Goal: Task Accomplishment & Management: Manage account settings

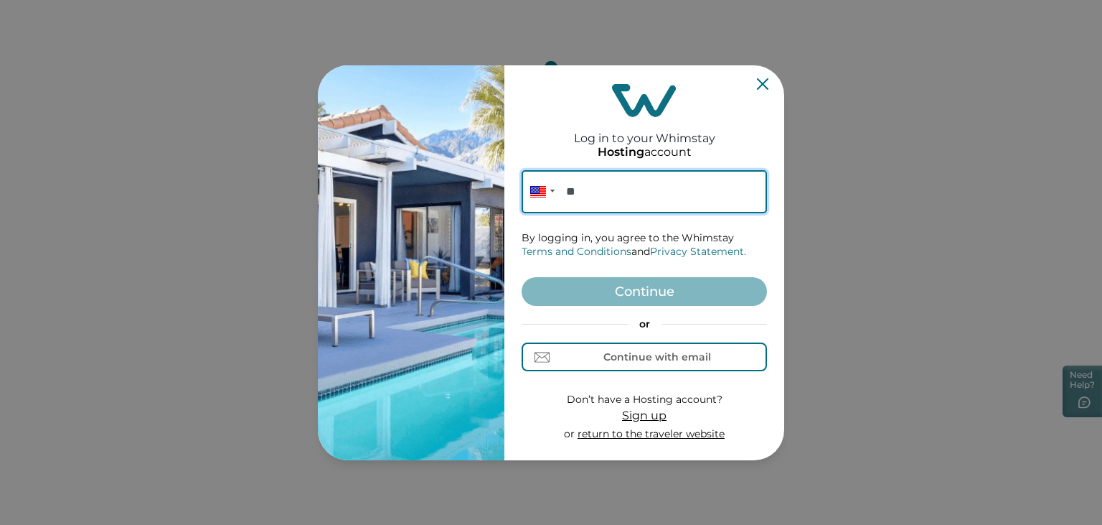
paste input "**********"
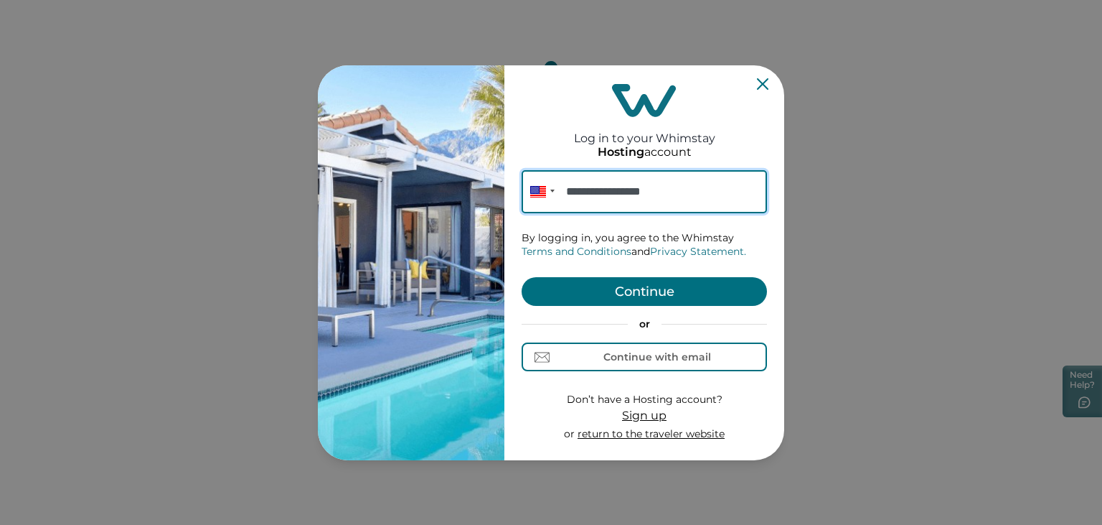
type input "**********"
click at [601, 297] on button "Continue" at bounding box center [644, 291] width 245 height 29
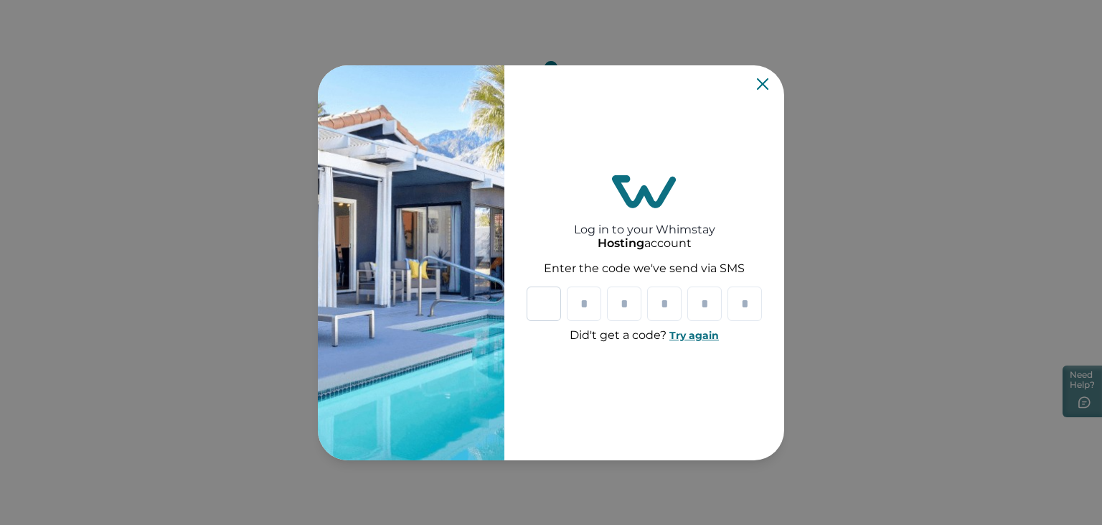
click at [541, 309] on input "Please enter your pin code" at bounding box center [544, 303] width 34 height 34
paste input "Please enter your pin code"
type input "*"
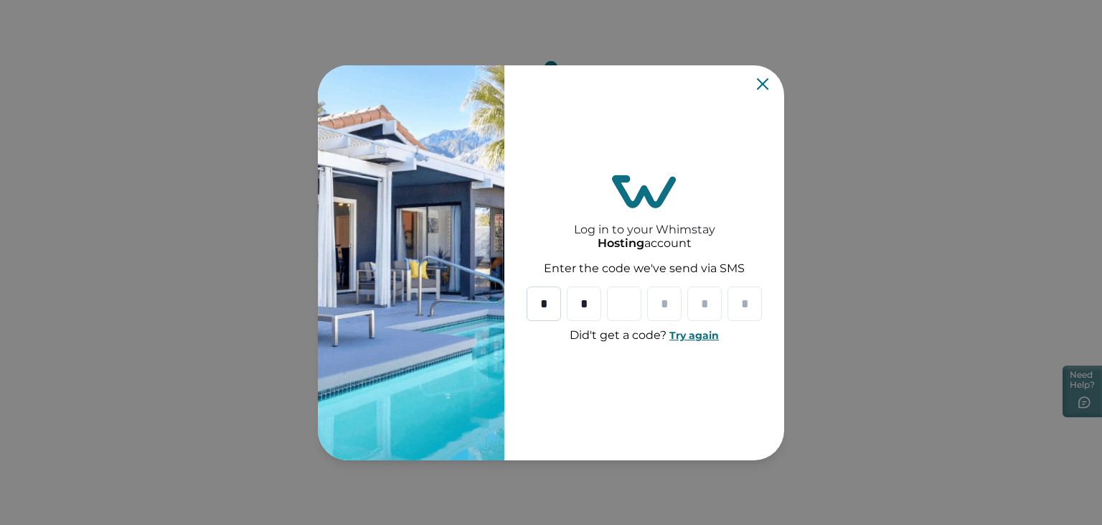
type input "*"
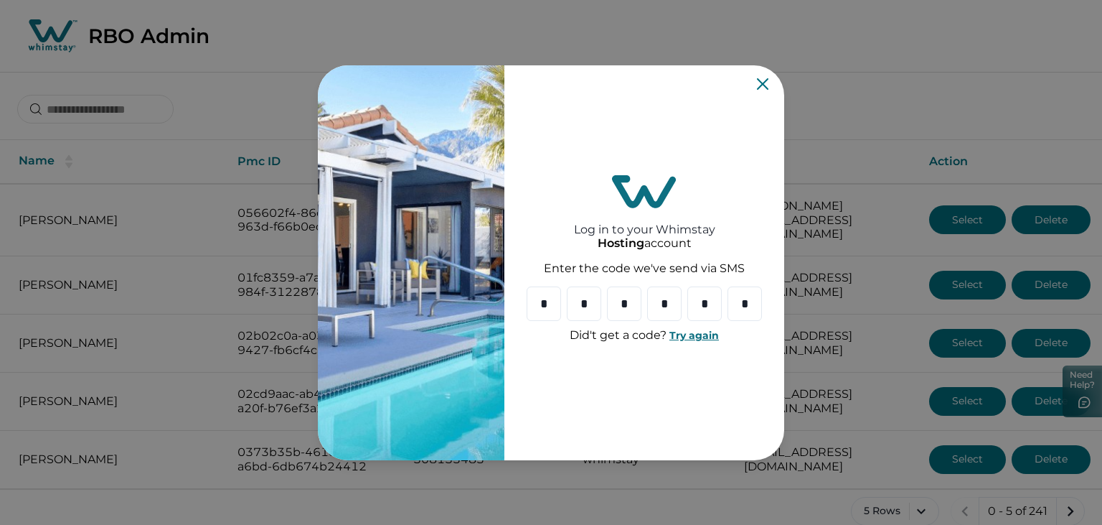
type input "*"
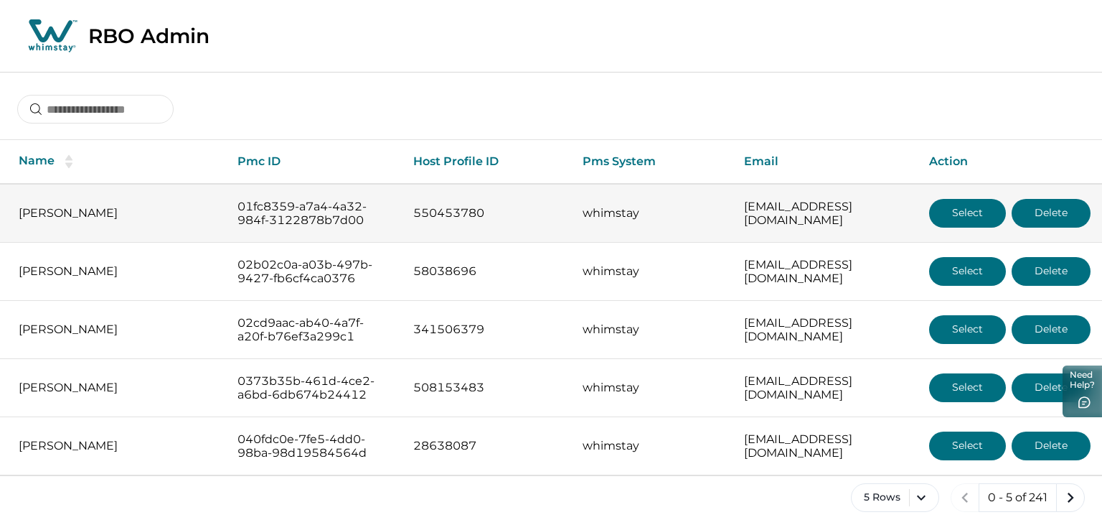
click at [955, 211] on button "Select" at bounding box center [967, 213] width 77 height 29
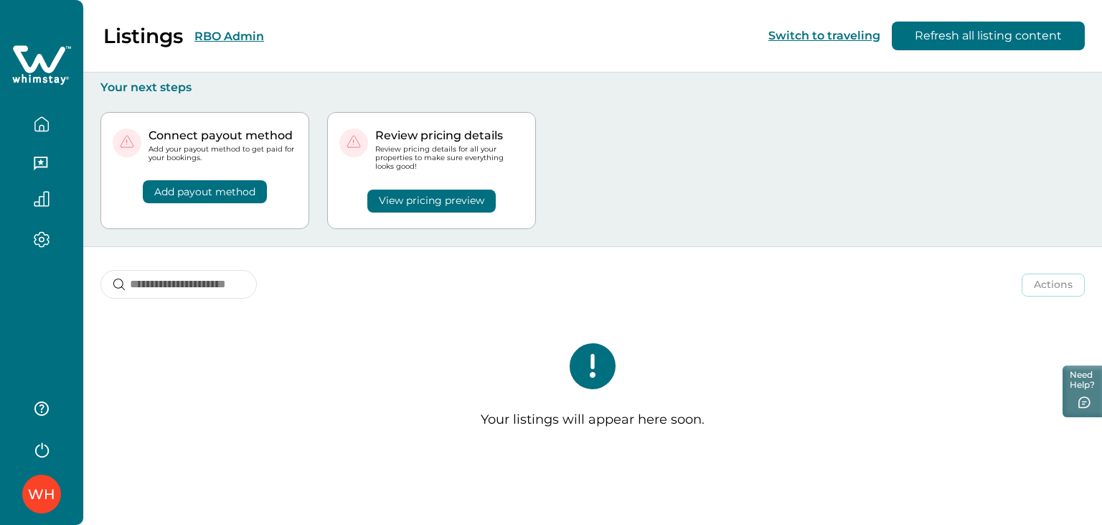
click at [234, 39] on button "RBO Admin" at bounding box center [229, 36] width 70 height 14
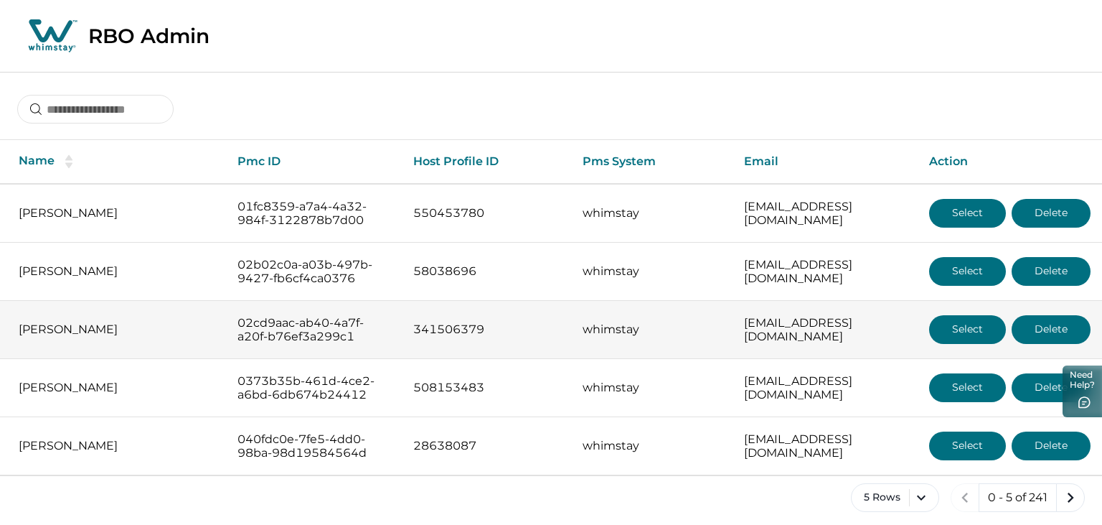
click at [998, 325] on button "Select" at bounding box center [967, 329] width 77 height 29
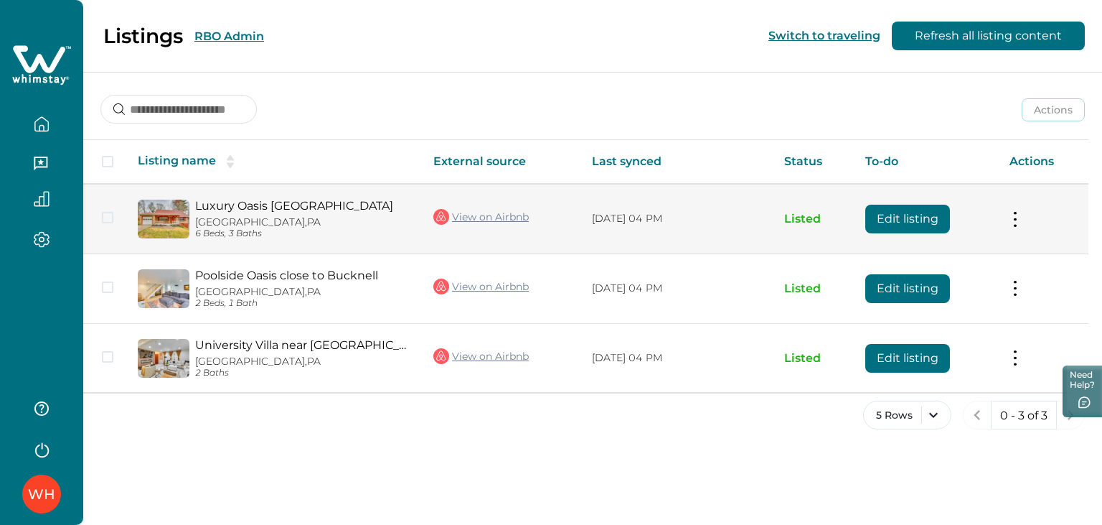
click at [888, 219] on button "Edit listing" at bounding box center [907, 219] width 85 height 29
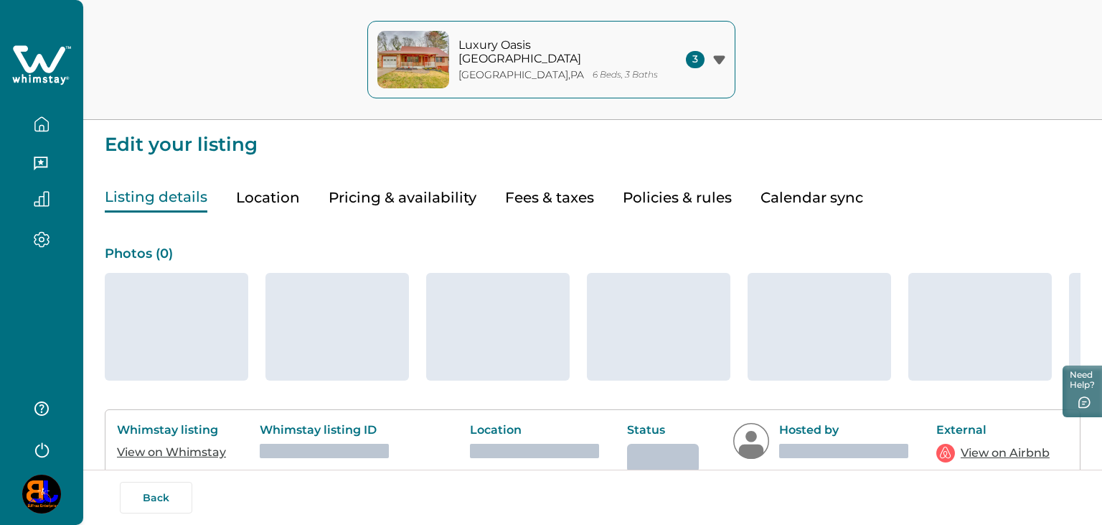
click at [382, 201] on button "Pricing & availability" at bounding box center [403, 197] width 148 height 29
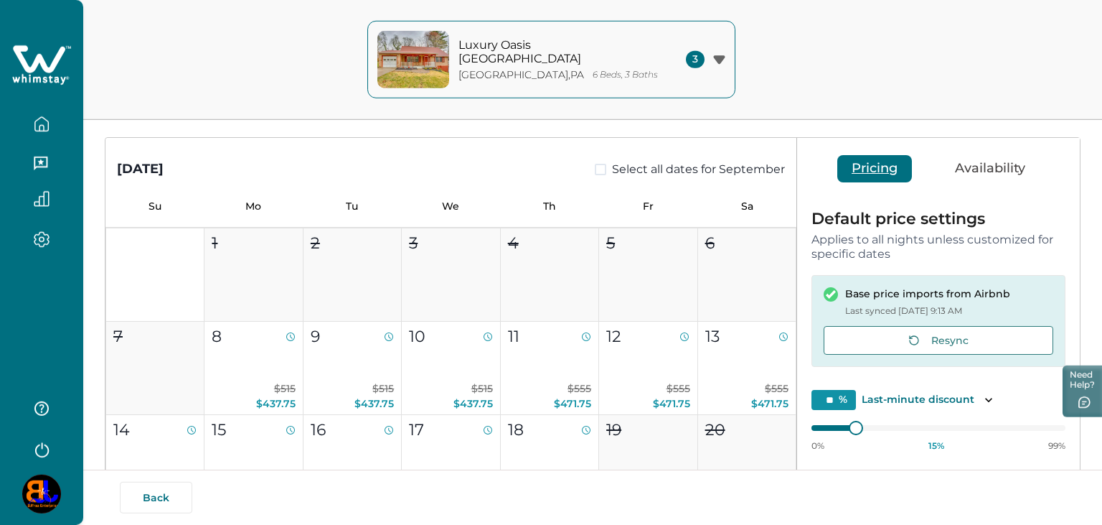
scroll to position [288, 0]
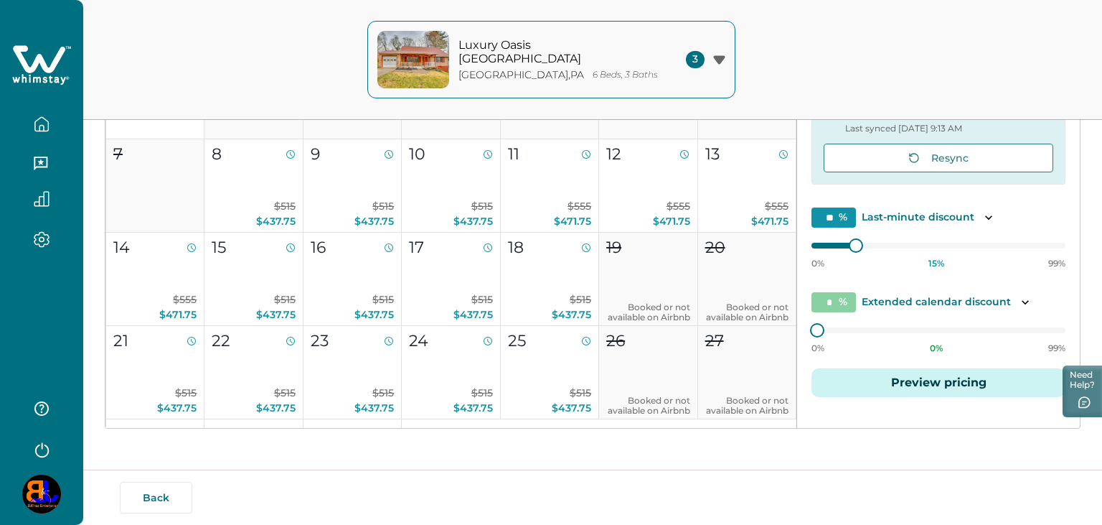
click at [934, 380] on button "Preview pricing" at bounding box center [939, 382] width 254 height 29
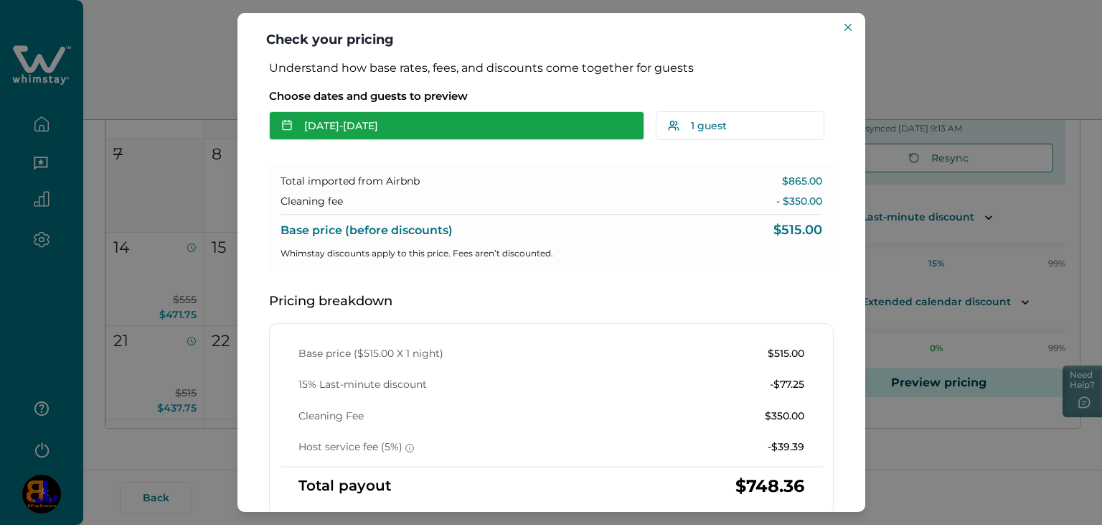
click at [333, 119] on button "[DATE] - [DATE]" at bounding box center [456, 125] width 375 height 29
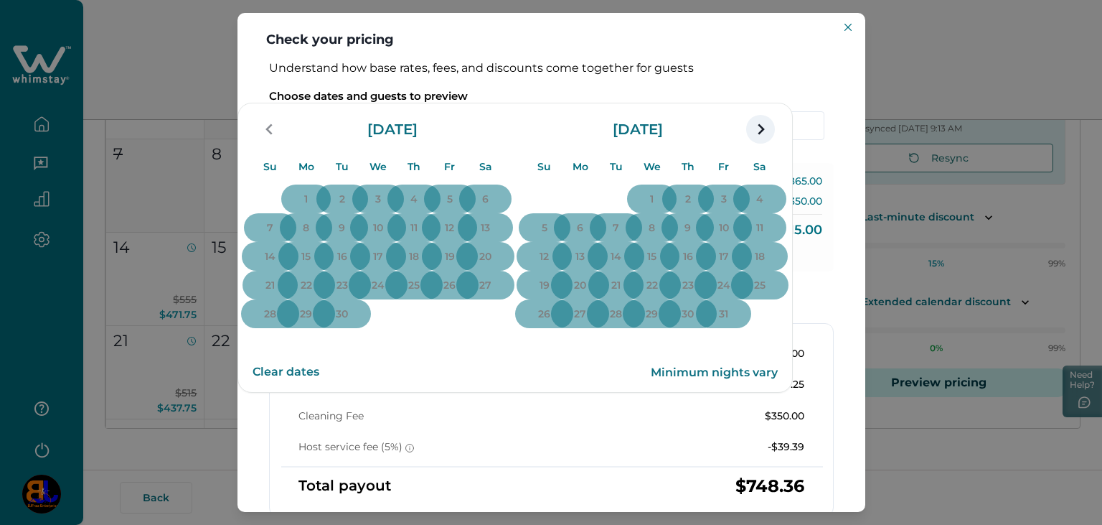
click at [772, 142] on icon "navigation button" at bounding box center [760, 129] width 23 height 26
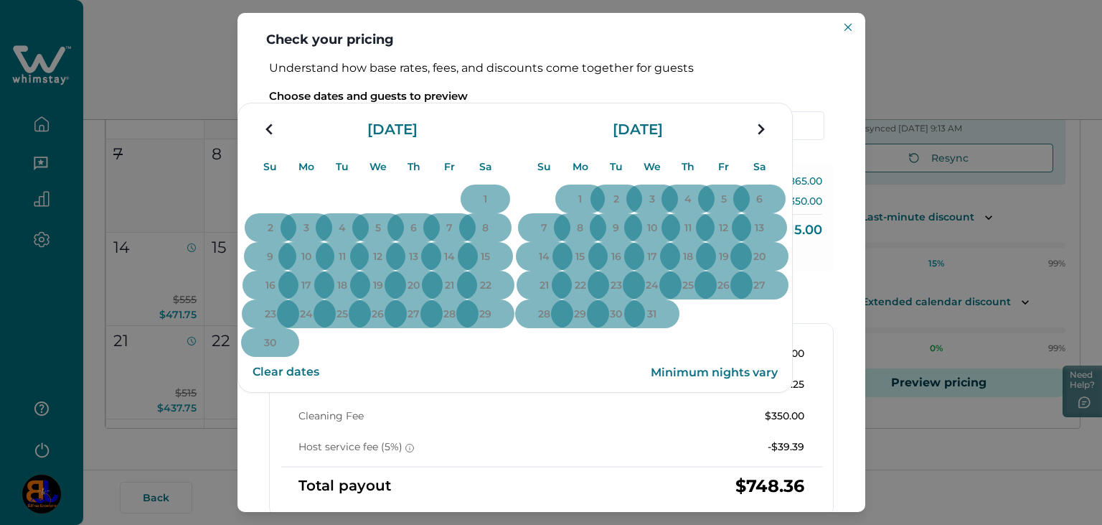
click at [772, 142] on icon "navigation button" at bounding box center [760, 129] width 23 height 26
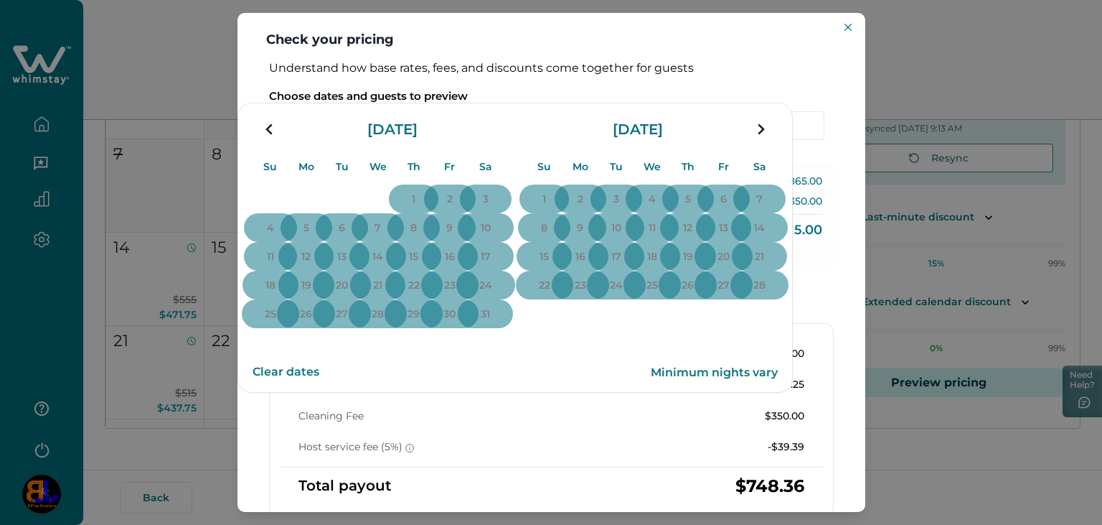
click at [772, 142] on icon "navigation button" at bounding box center [760, 129] width 23 height 26
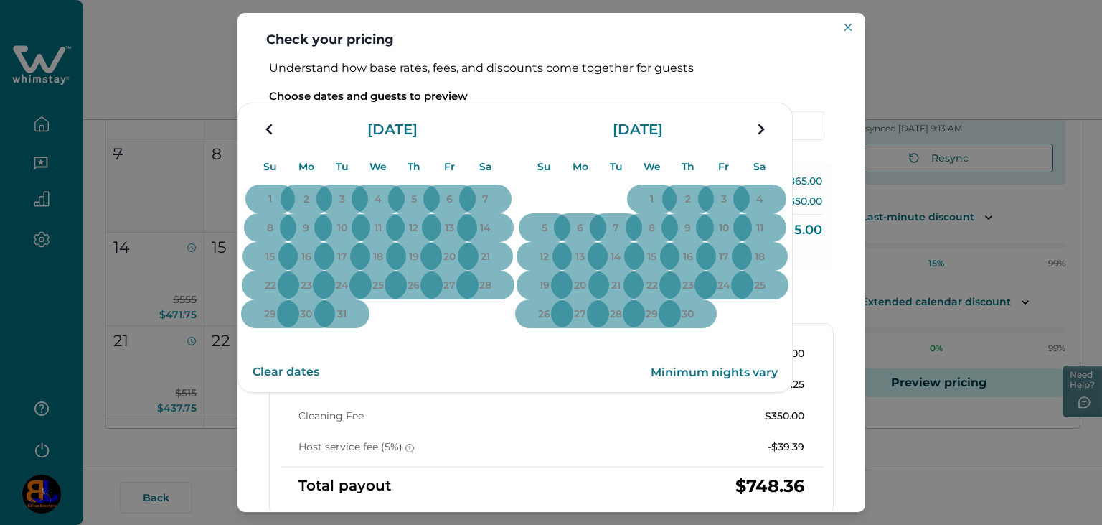
click at [772, 142] on icon "navigation button" at bounding box center [760, 129] width 23 height 26
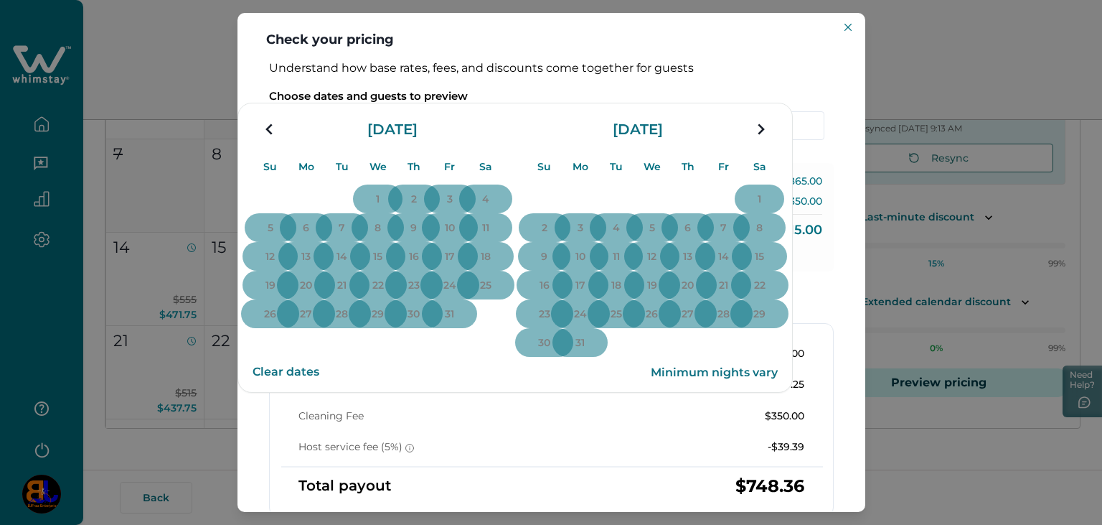
click at [198, 230] on div "Check your pricing Understand how base rates, fees, and discounts come together…" at bounding box center [551, 262] width 1102 height 525
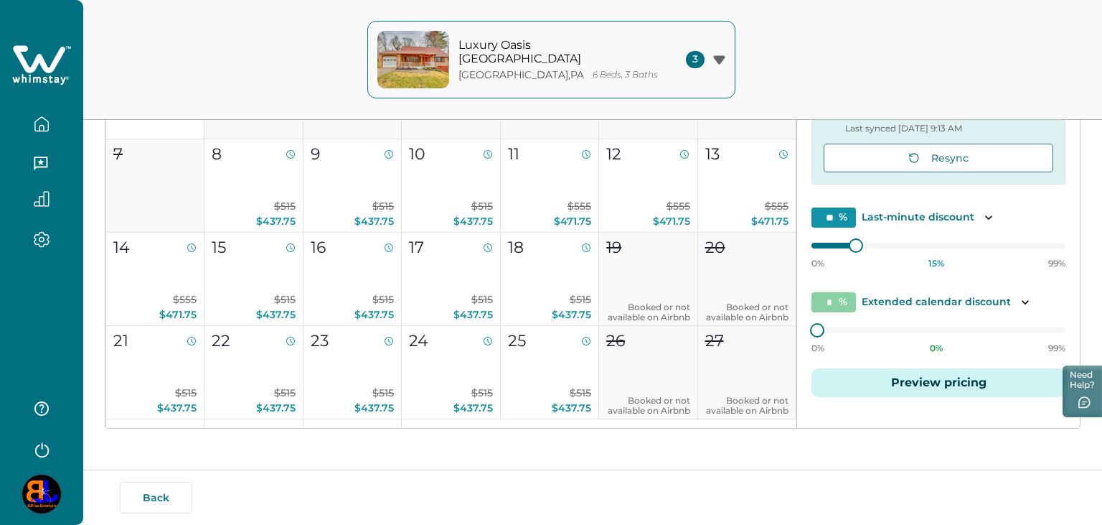
click at [431, 79] on img "button" at bounding box center [413, 59] width 72 height 57
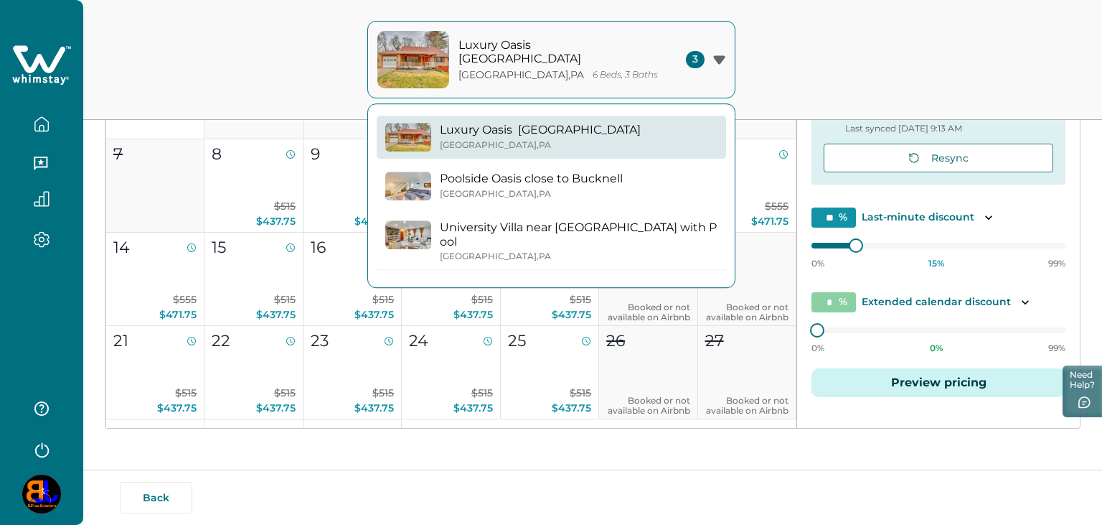
click at [459, 185] on p "Poolside Oasis close to Bucknell" at bounding box center [531, 179] width 183 height 14
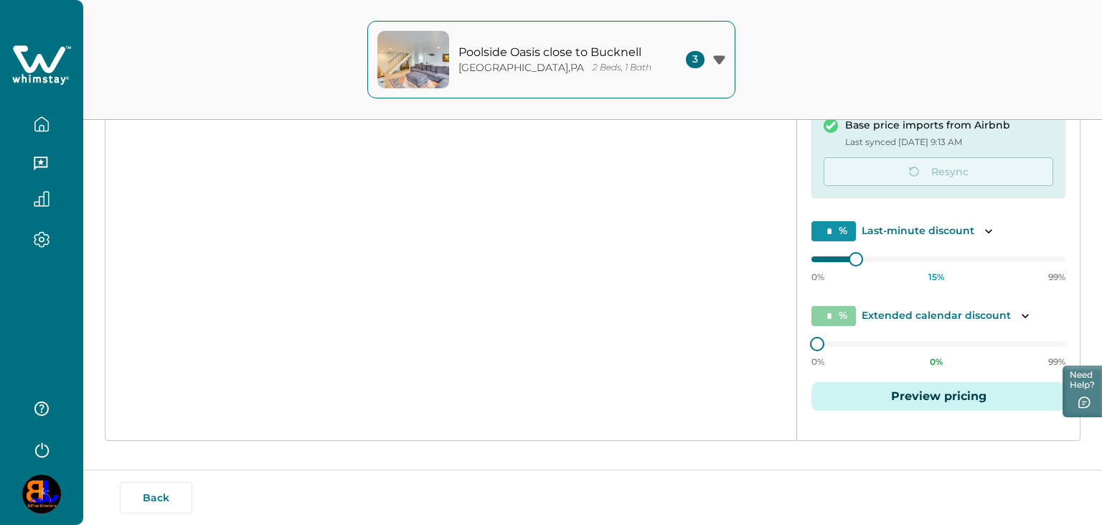
type input "**"
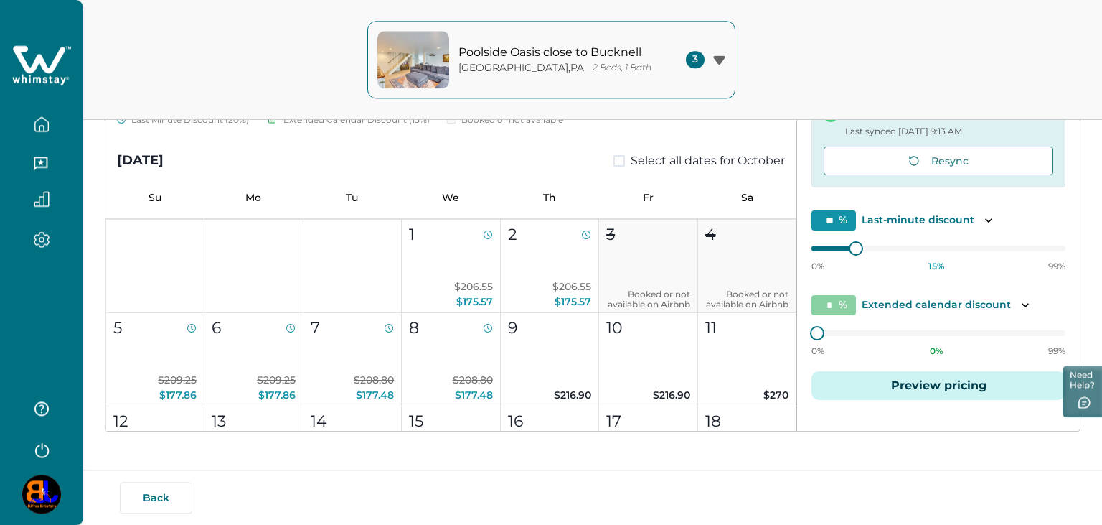
scroll to position [288, 0]
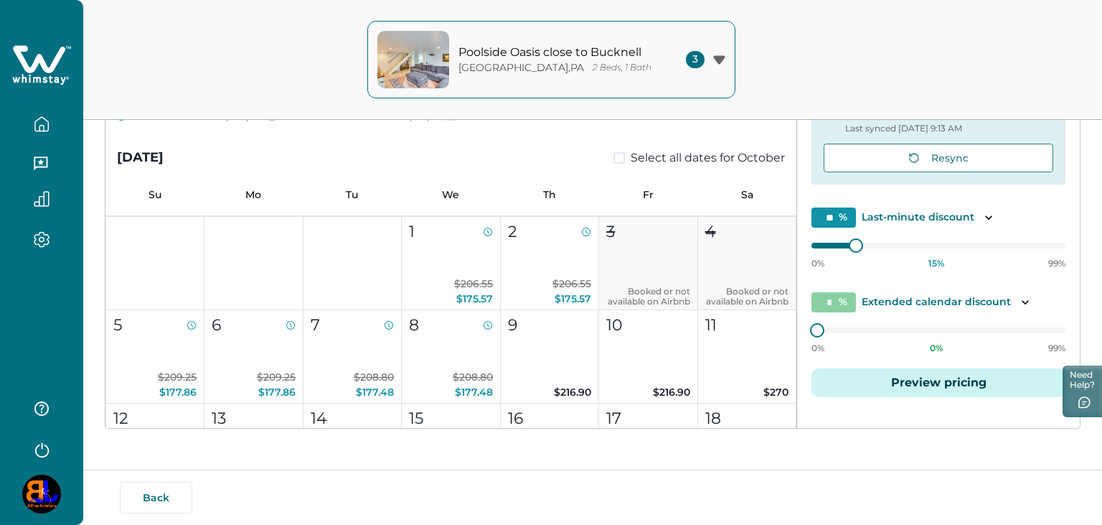
click at [929, 387] on button "Preview pricing" at bounding box center [939, 382] width 254 height 29
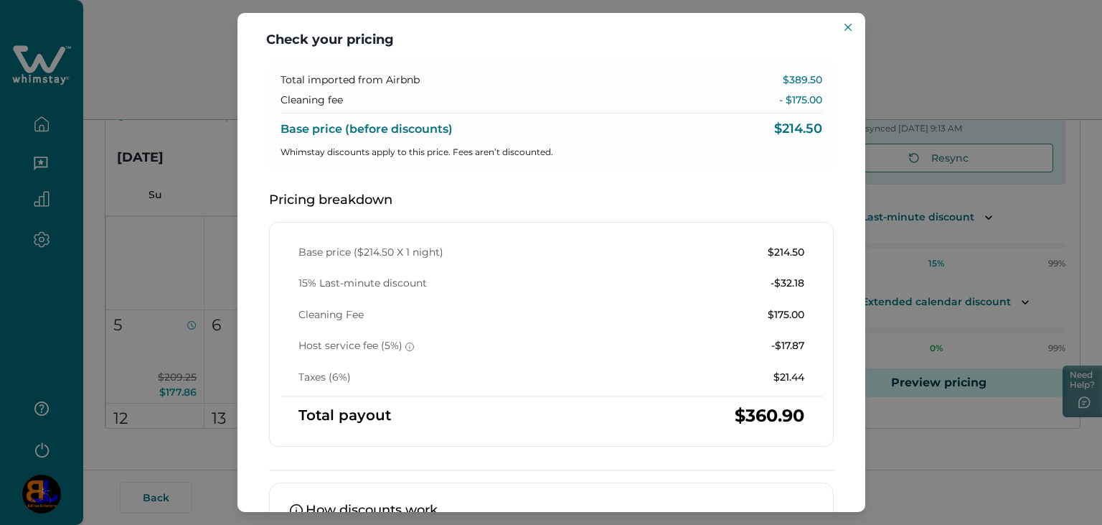
scroll to position [0, 0]
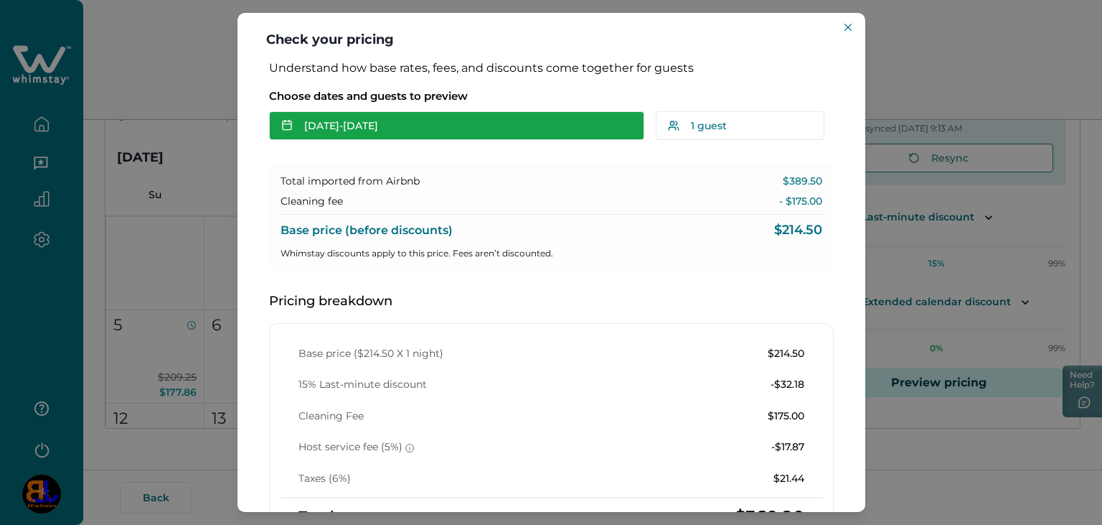
click at [386, 131] on button "[DATE] - [DATE]" at bounding box center [456, 125] width 375 height 29
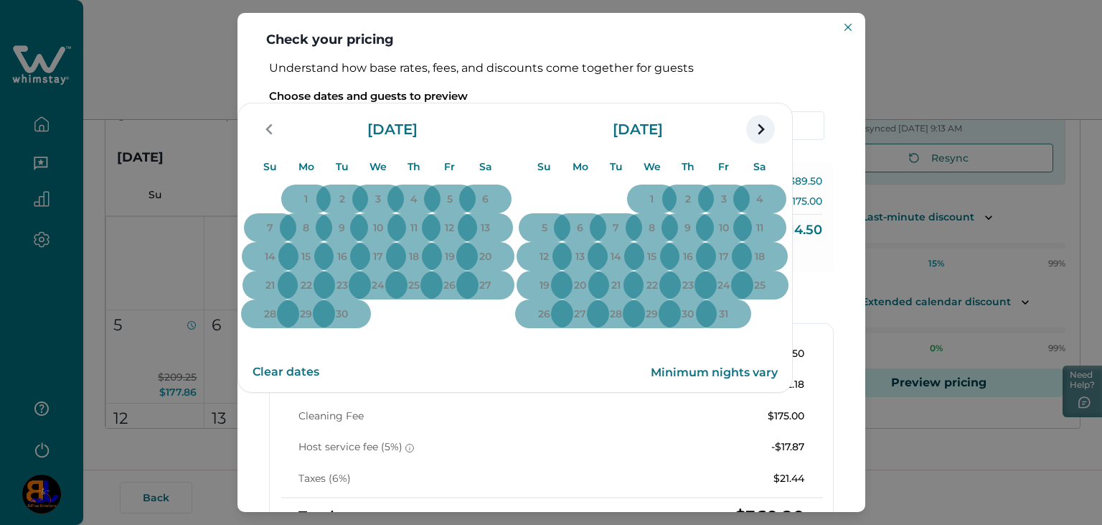
click at [772, 142] on icon "navigation button" at bounding box center [760, 129] width 23 height 26
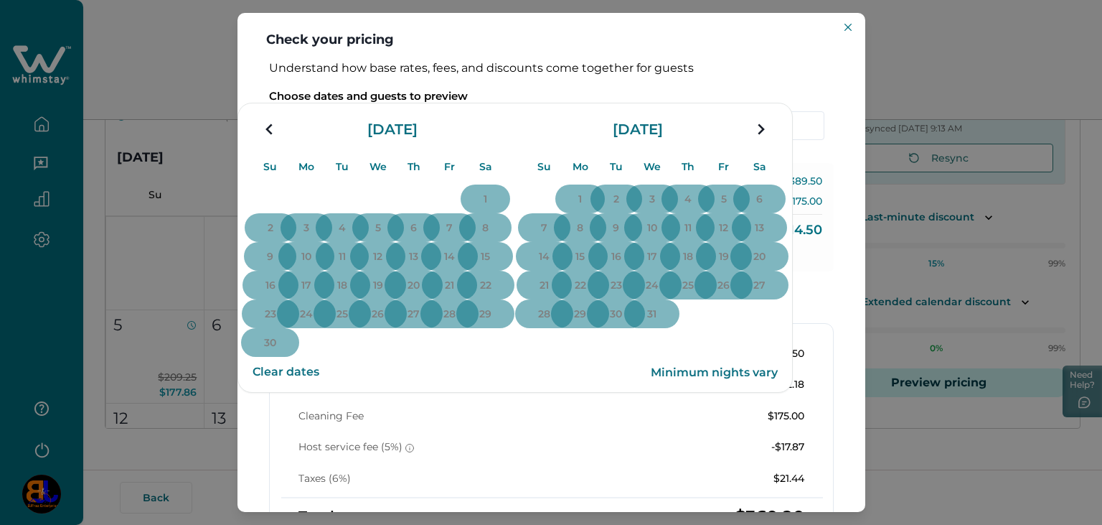
click at [772, 142] on icon "navigation button" at bounding box center [760, 129] width 23 height 26
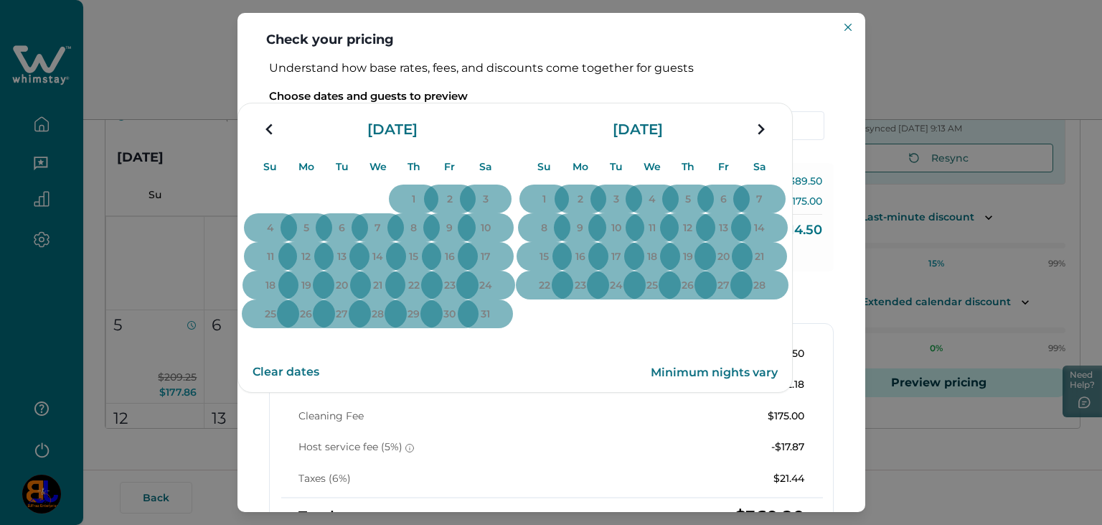
click at [772, 142] on icon "navigation button" at bounding box center [760, 129] width 23 height 26
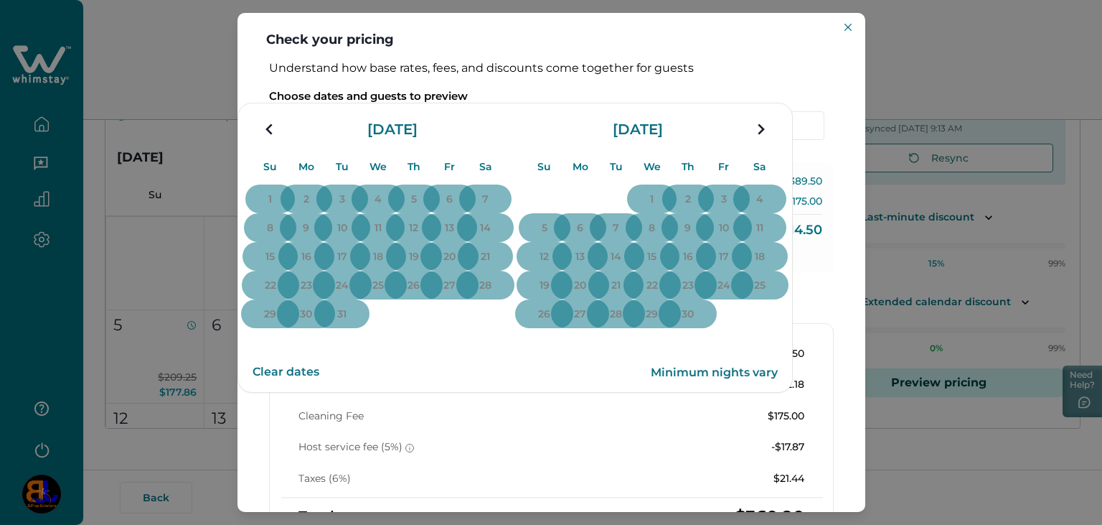
click at [252, 149] on div "Understand how base rates, fees, and discounts come together for guests Choose …" at bounding box center [552, 286] width 628 height 450
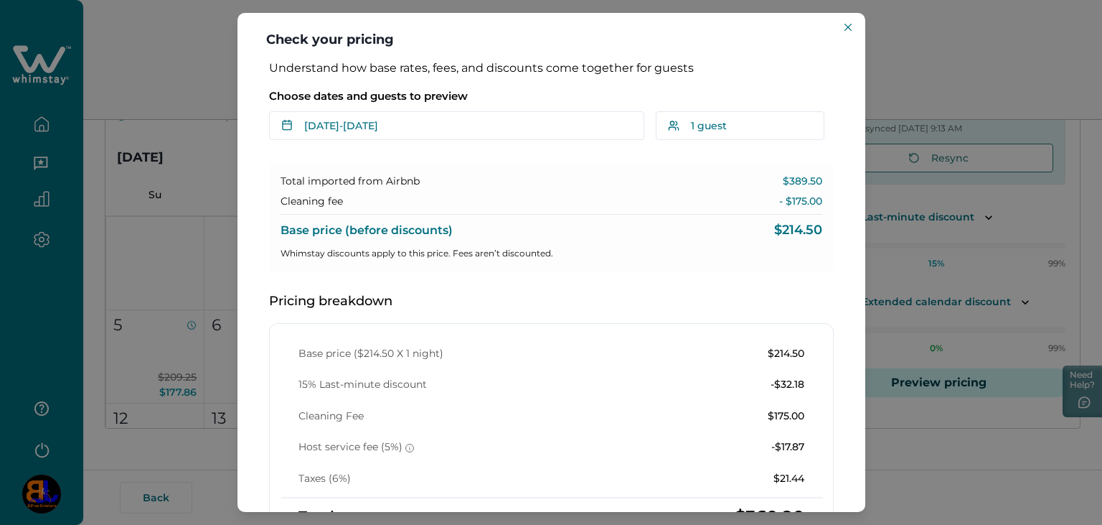
click at [172, 193] on div "Check your pricing Understand how base rates, fees, and discounts come together…" at bounding box center [551, 262] width 1102 height 525
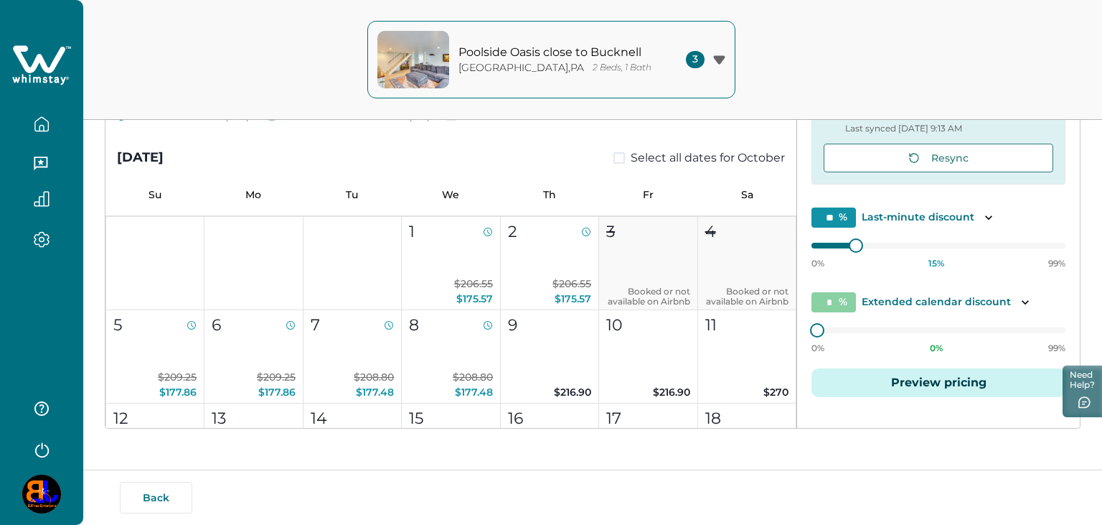
click at [32, 121] on button "button" at bounding box center [41, 124] width 60 height 29
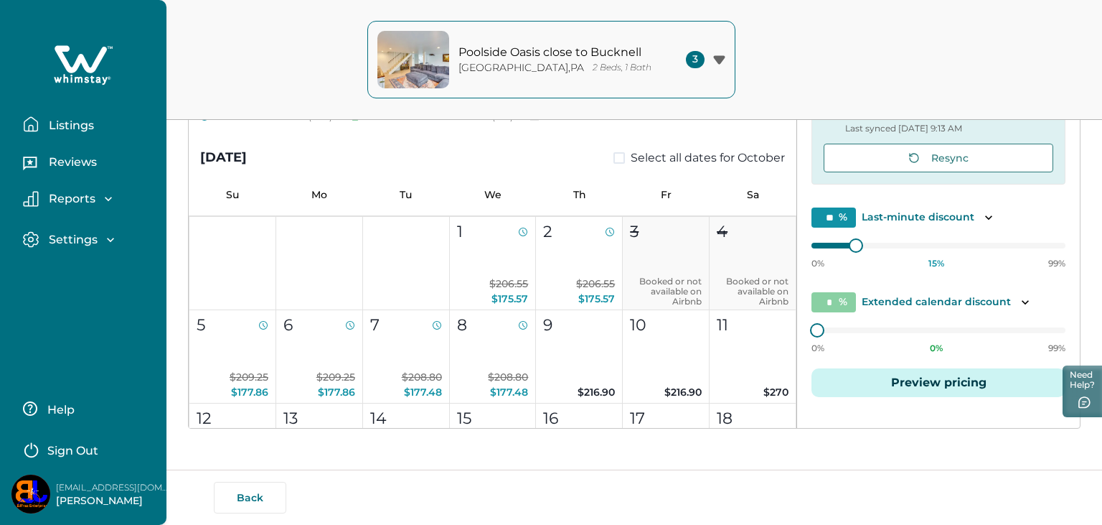
click at [88, 139] on button "Listings" at bounding box center [89, 124] width 132 height 29
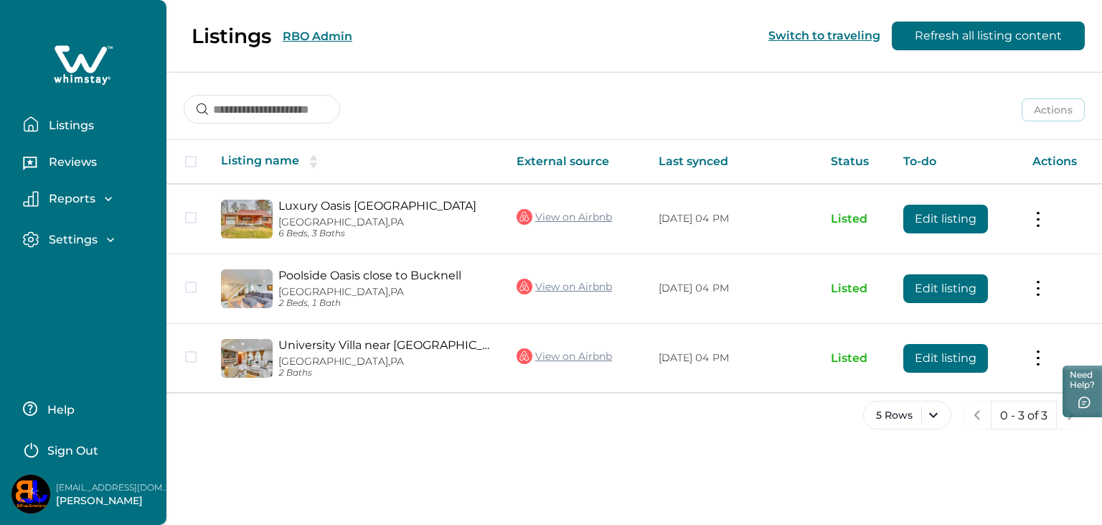
click at [303, 42] on div "Listings RBO Admin Switch to traveling Refresh all listing content" at bounding box center [551, 36] width 1102 height 72
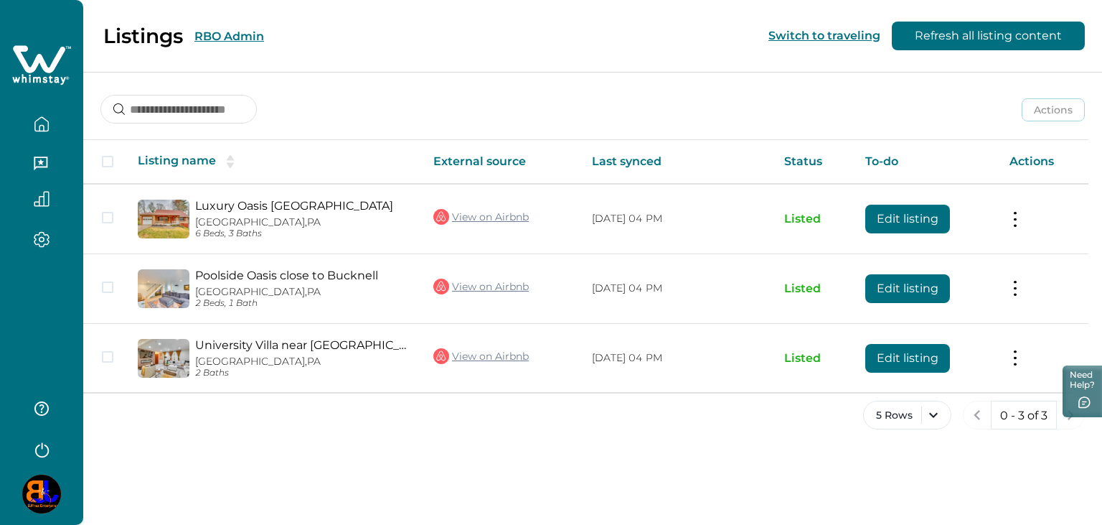
click at [220, 42] on button "RBO Admin" at bounding box center [229, 36] width 70 height 14
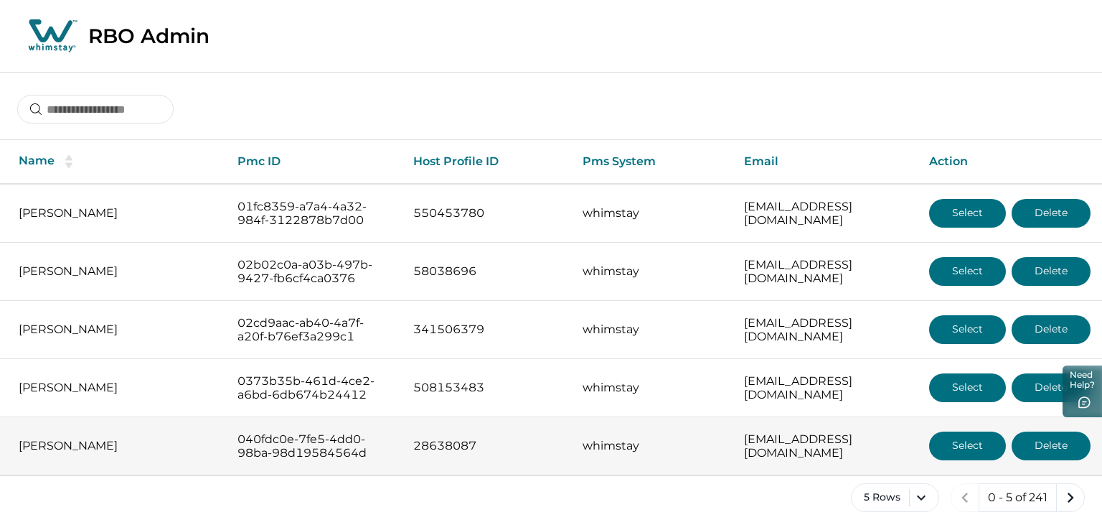
click at [967, 451] on button "Select" at bounding box center [967, 445] width 77 height 29
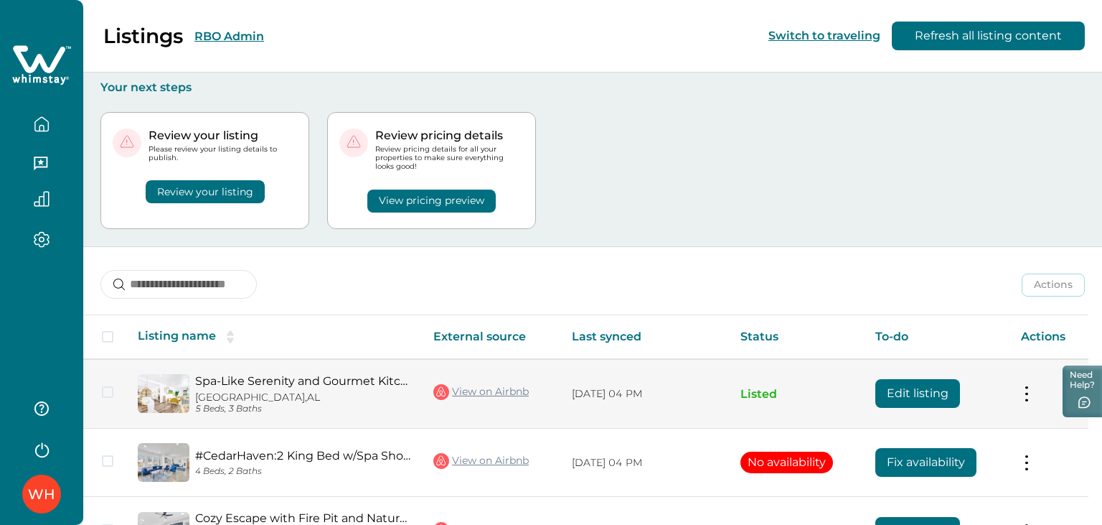
click at [880, 395] on button "Edit listing" at bounding box center [918, 393] width 85 height 29
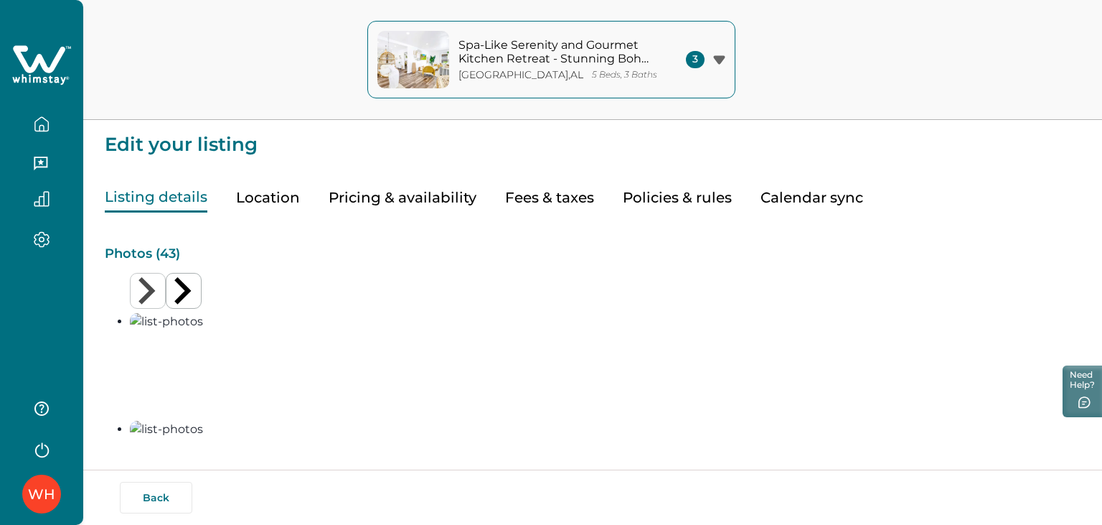
click at [558, 201] on button "Fees & taxes" at bounding box center [549, 197] width 89 height 29
type input "**"
type input "****"
type input "***"
click at [0, 0] on button "Pricing preview" at bounding box center [0, 0] width 0 height 0
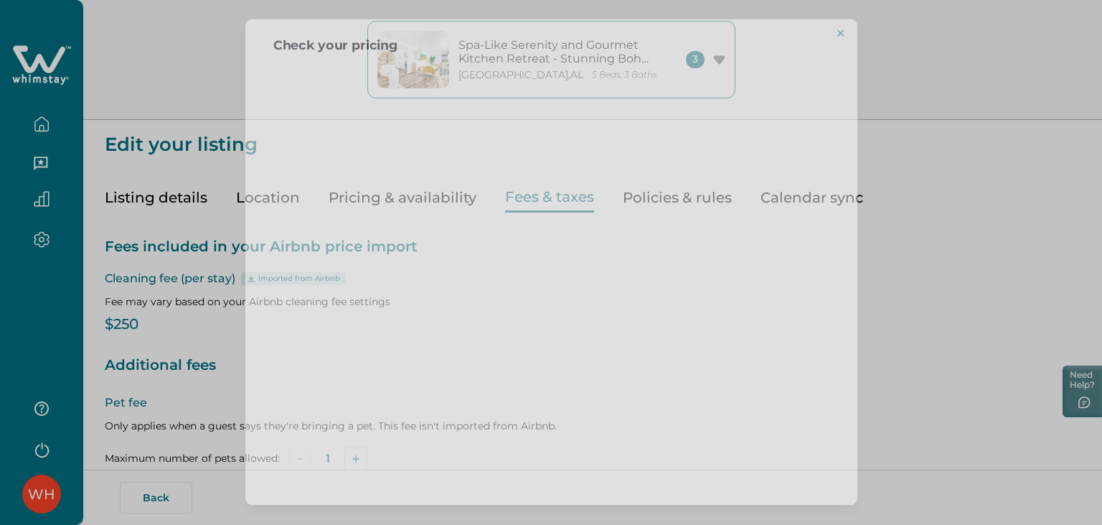
scroll to position [446, 0]
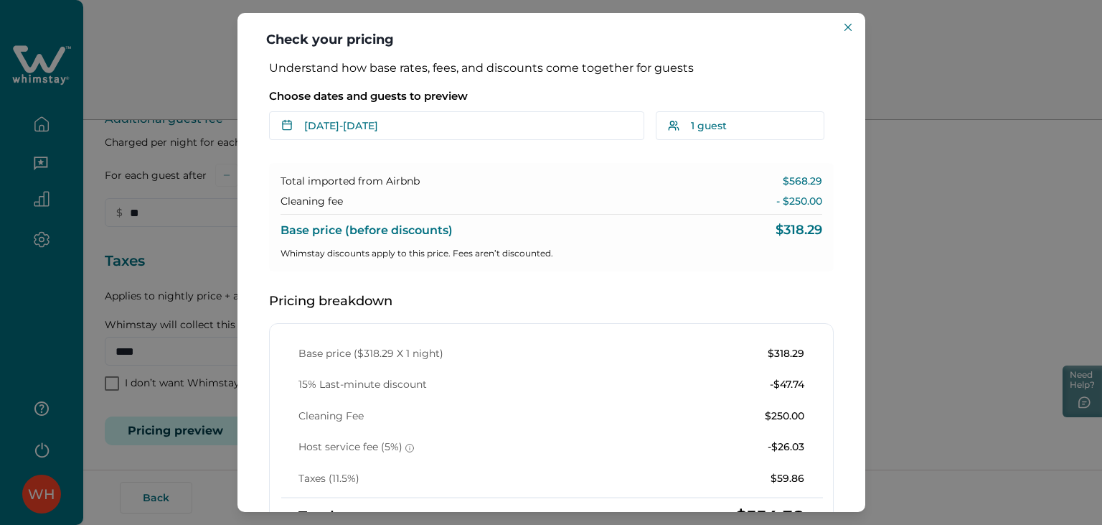
click at [290, 108] on div "Choose dates and guests to preview Sep 09 - Sep 10 Su Mo Tu We Th Fr Sa Su Mo T…" at bounding box center [551, 111] width 565 height 60
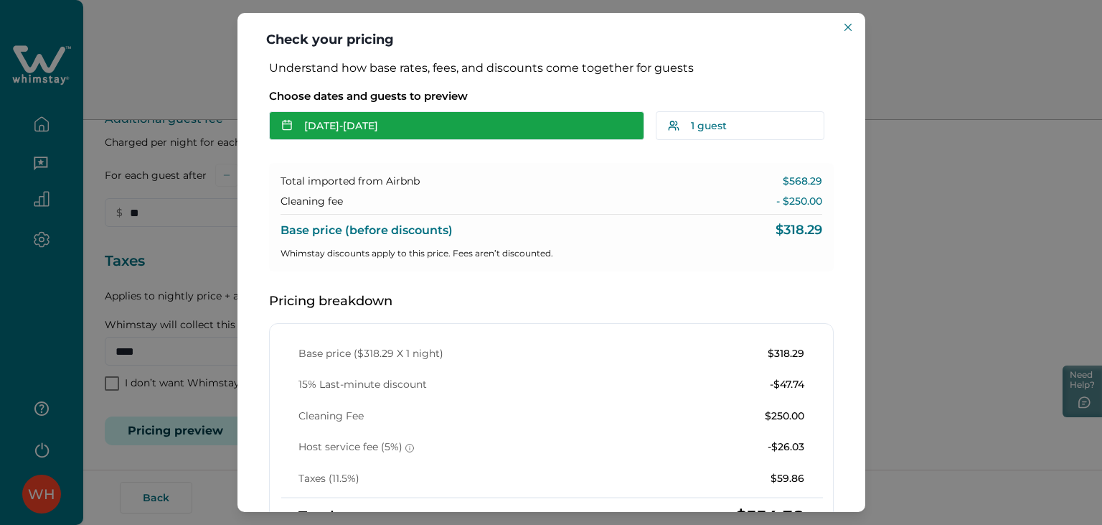
click at [326, 132] on button "[DATE] - [DATE]" at bounding box center [456, 125] width 375 height 29
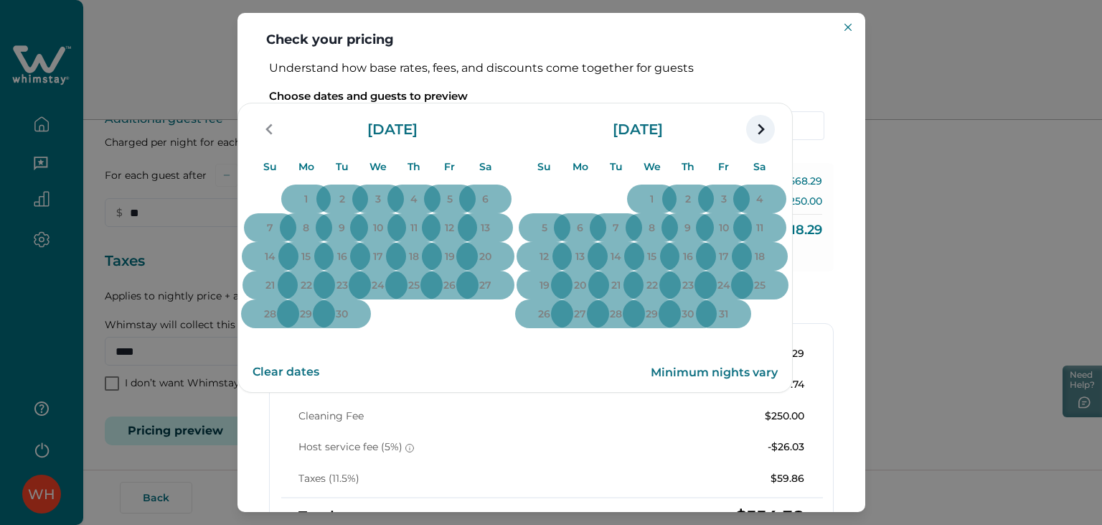
click at [772, 142] on icon "navigation button" at bounding box center [760, 129] width 23 height 26
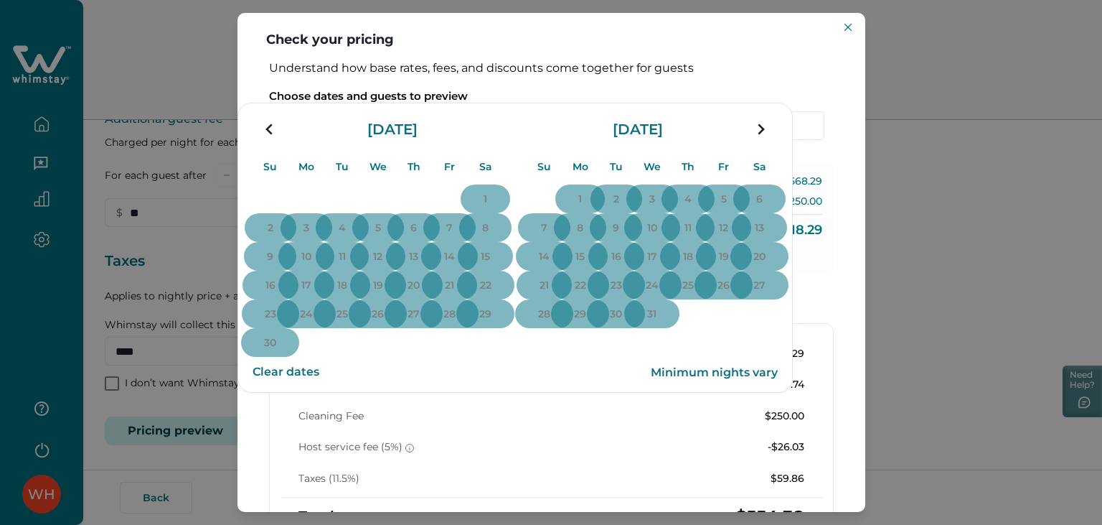
click at [772, 142] on icon "navigation button" at bounding box center [760, 129] width 23 height 26
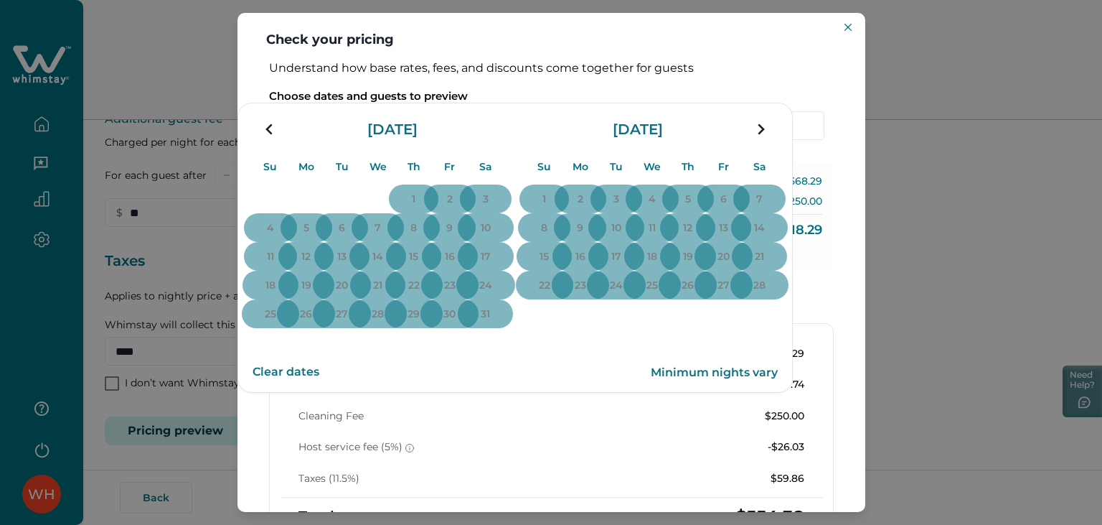
click at [772, 142] on icon "navigation button" at bounding box center [760, 129] width 23 height 26
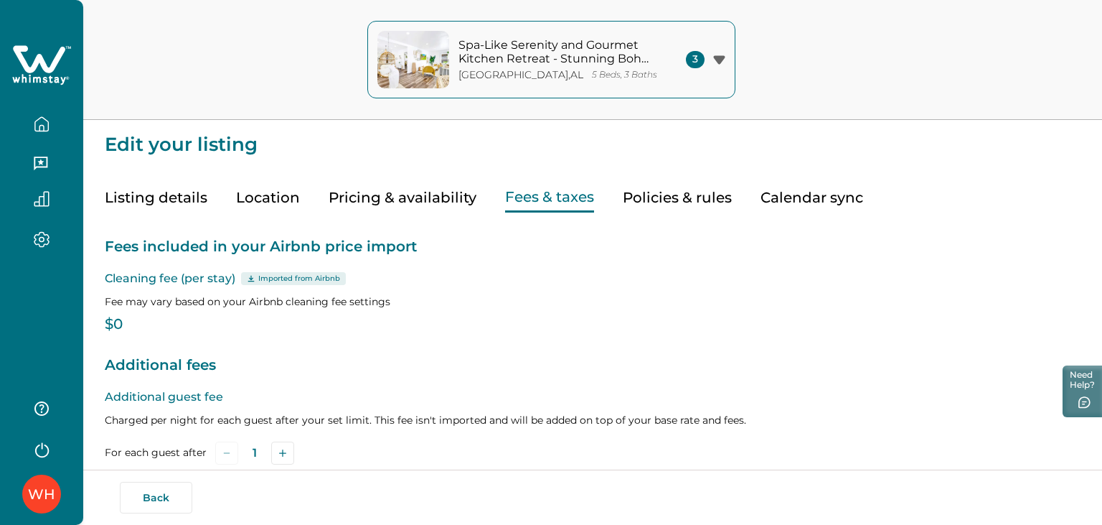
click at [48, 124] on icon "button" at bounding box center [41, 124] width 13 height 14
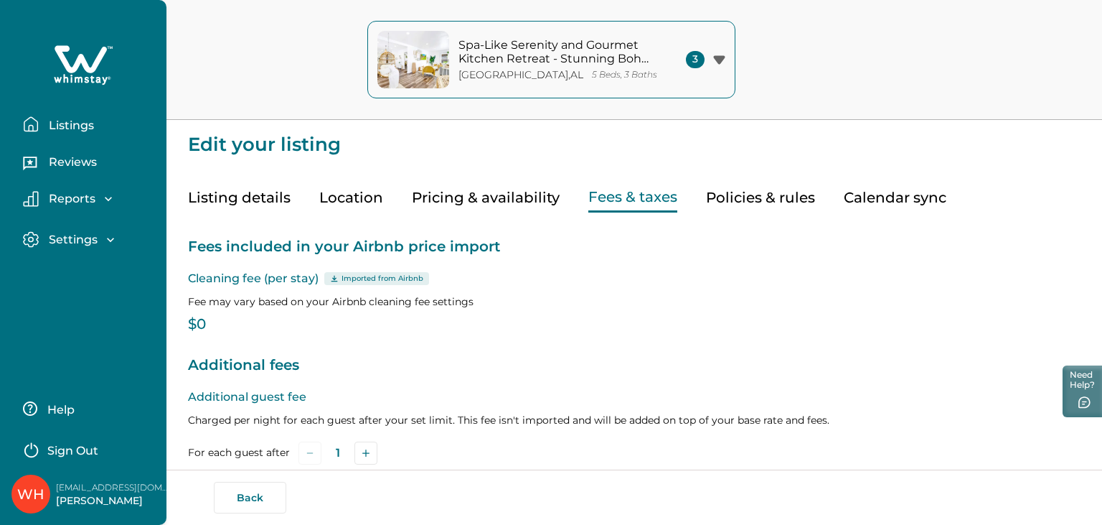
click at [132, 123] on button "Listings" at bounding box center [89, 124] width 132 height 29
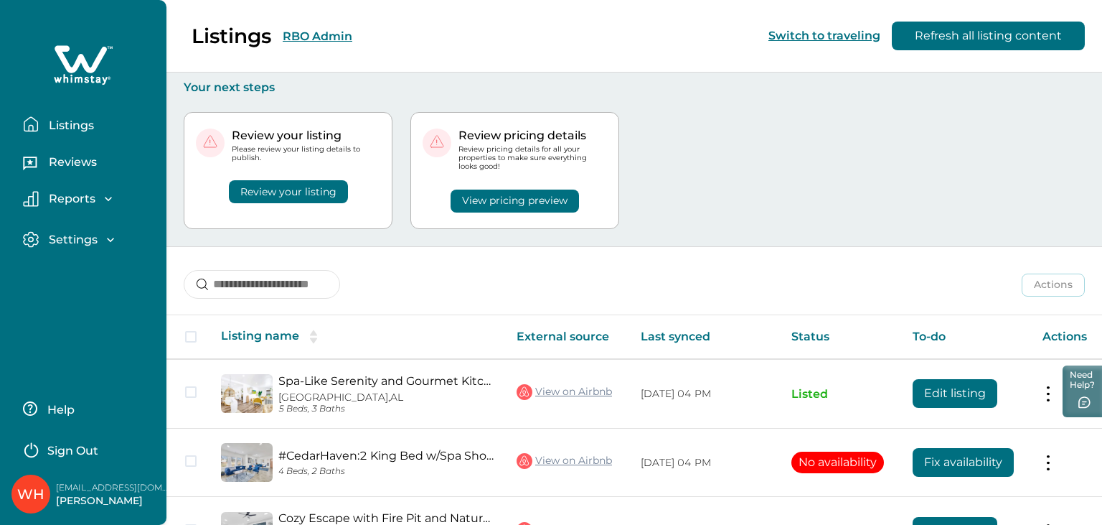
click at [311, 42] on div "Listings RBO Admin Switch to traveling Refresh all listing content" at bounding box center [551, 36] width 1102 height 72
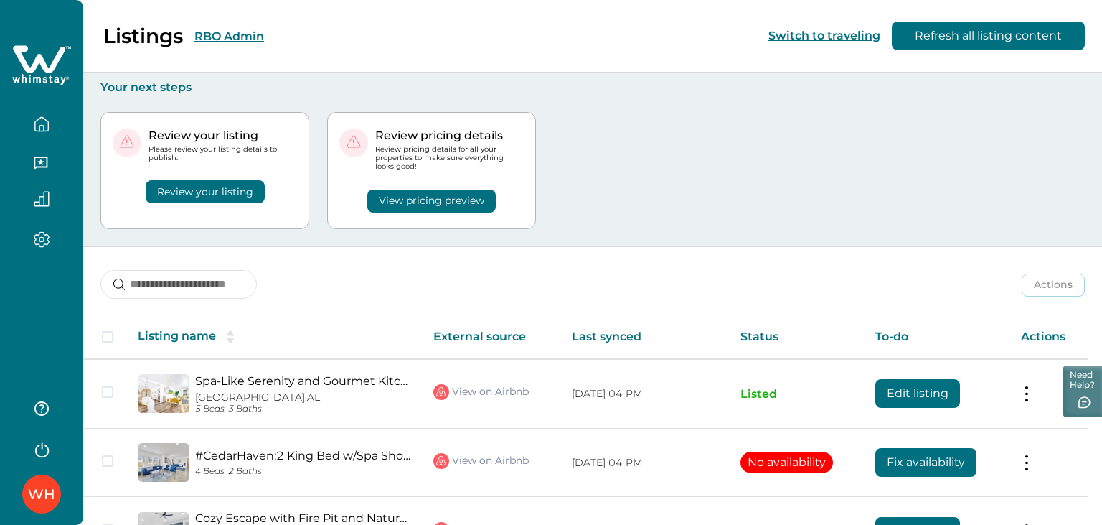
click at [266, 37] on div "Listings RBO Admin Switch to traveling Refresh all listing content" at bounding box center [551, 36] width 1102 height 72
click at [253, 37] on button "RBO Admin" at bounding box center [229, 36] width 70 height 14
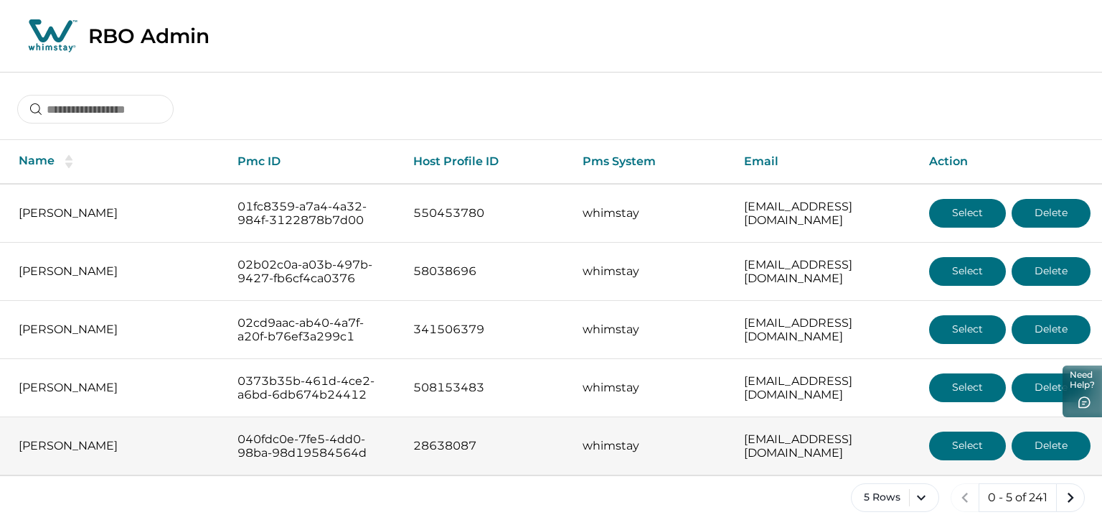
click at [974, 443] on button "Select" at bounding box center [967, 445] width 77 height 29
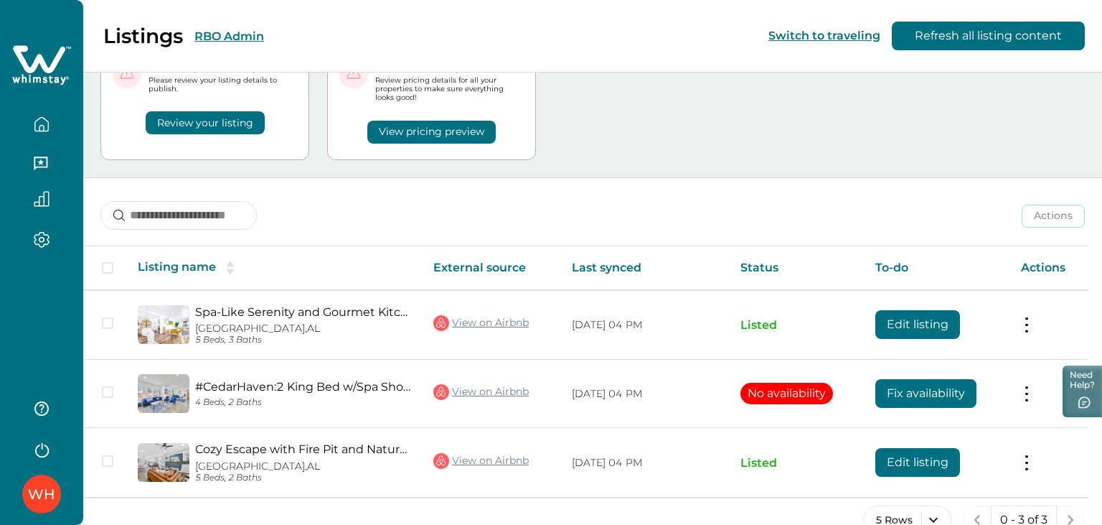
scroll to position [98, 0]
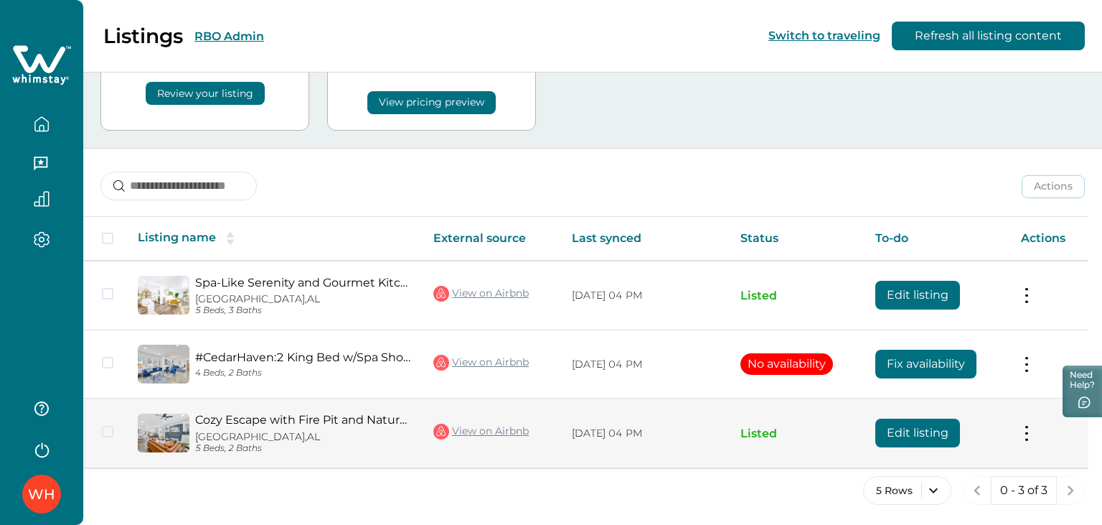
click at [912, 437] on button "Edit listing" at bounding box center [918, 432] width 85 height 29
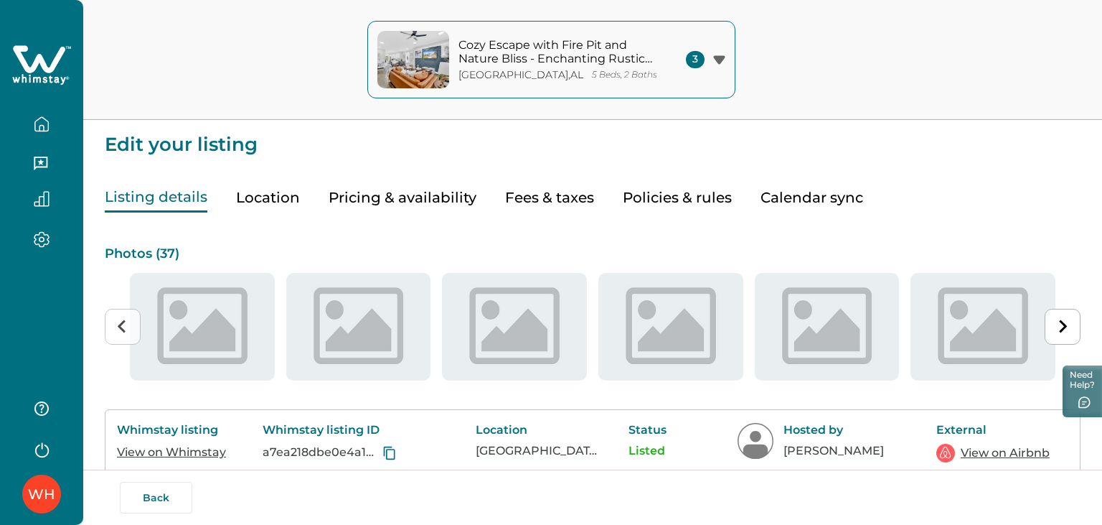
click at [505, 189] on button "Fees & taxes" at bounding box center [549, 197] width 89 height 29
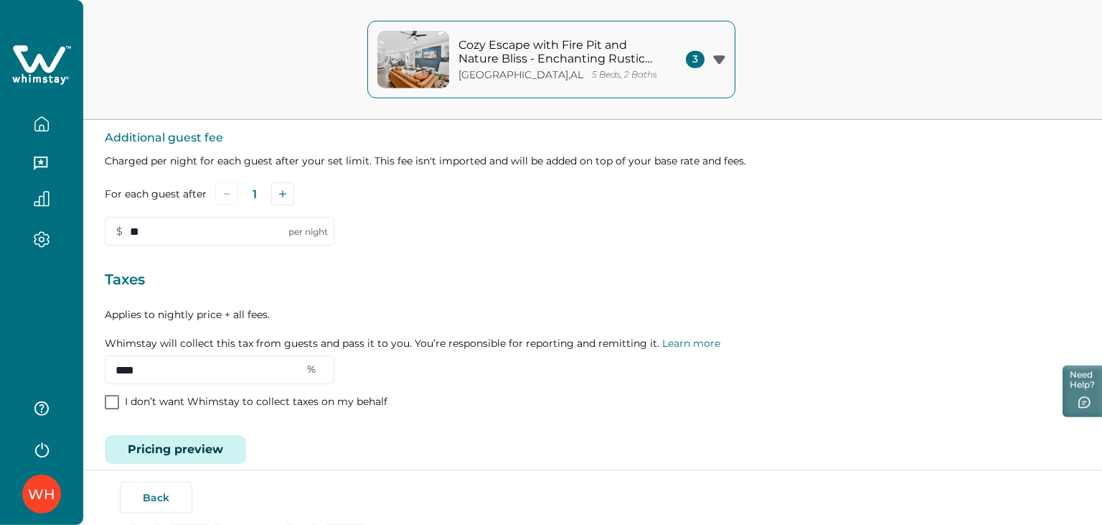
scroll to position [446, 0]
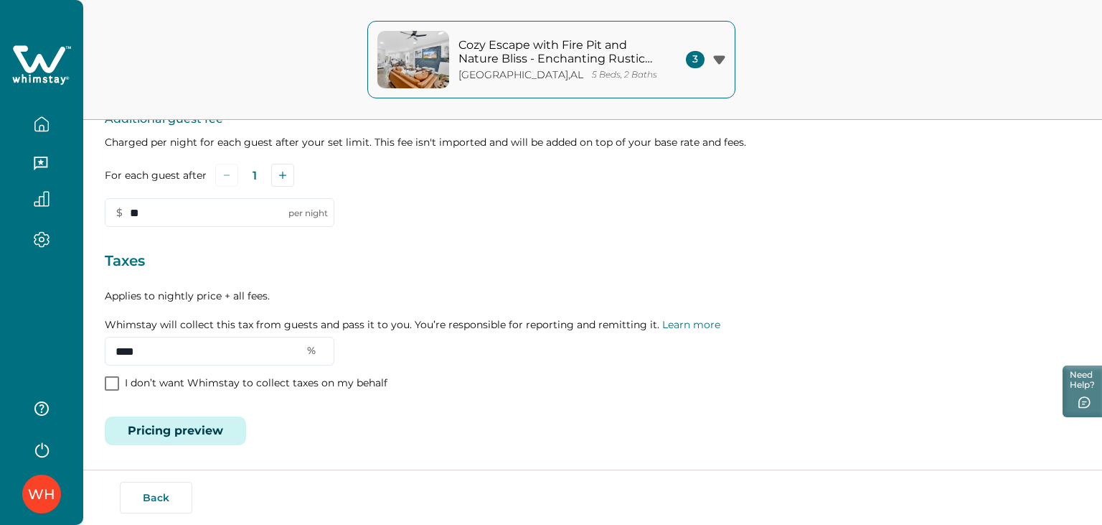
click at [206, 441] on button "Pricing preview" at bounding box center [175, 430] width 141 height 29
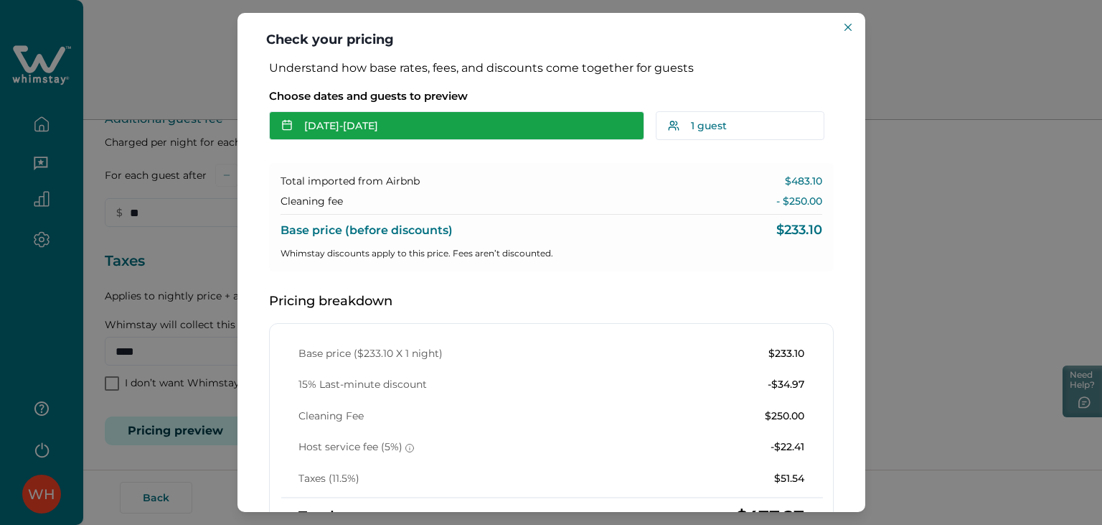
click at [372, 135] on button "[DATE] - [DATE]" at bounding box center [456, 125] width 375 height 29
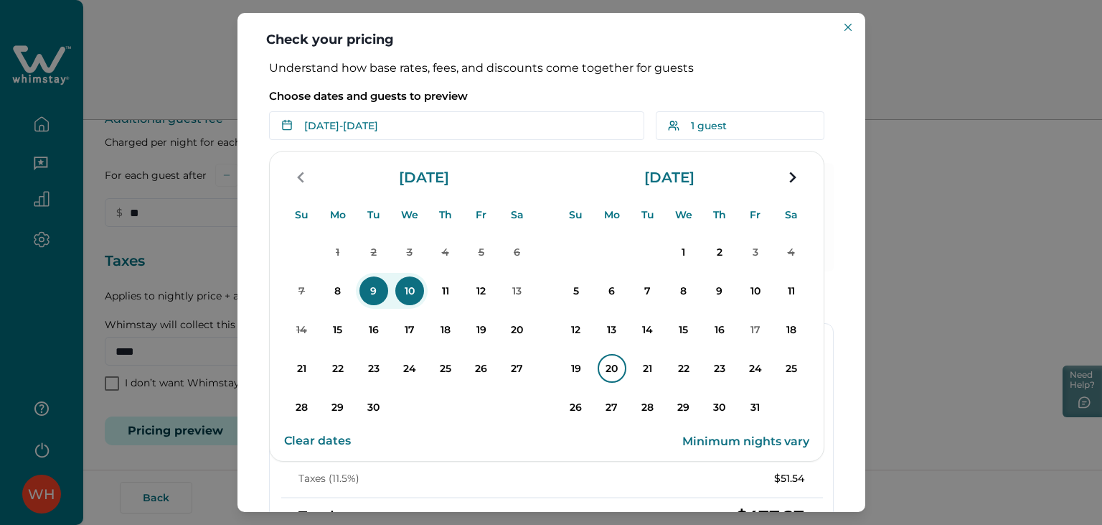
click at [616, 355] on p "20" at bounding box center [612, 368] width 29 height 29
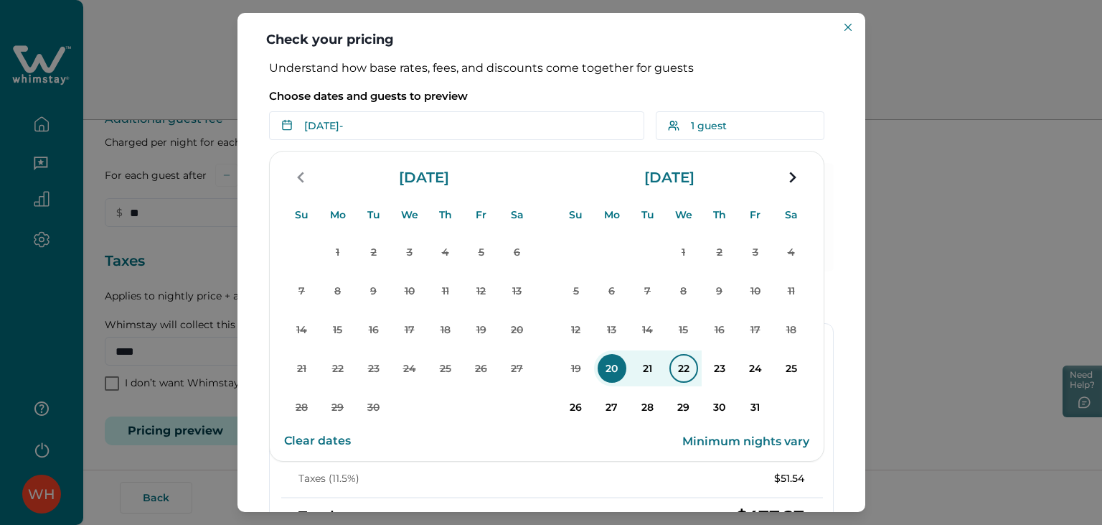
click at [685, 375] on p "22" at bounding box center [684, 368] width 29 height 29
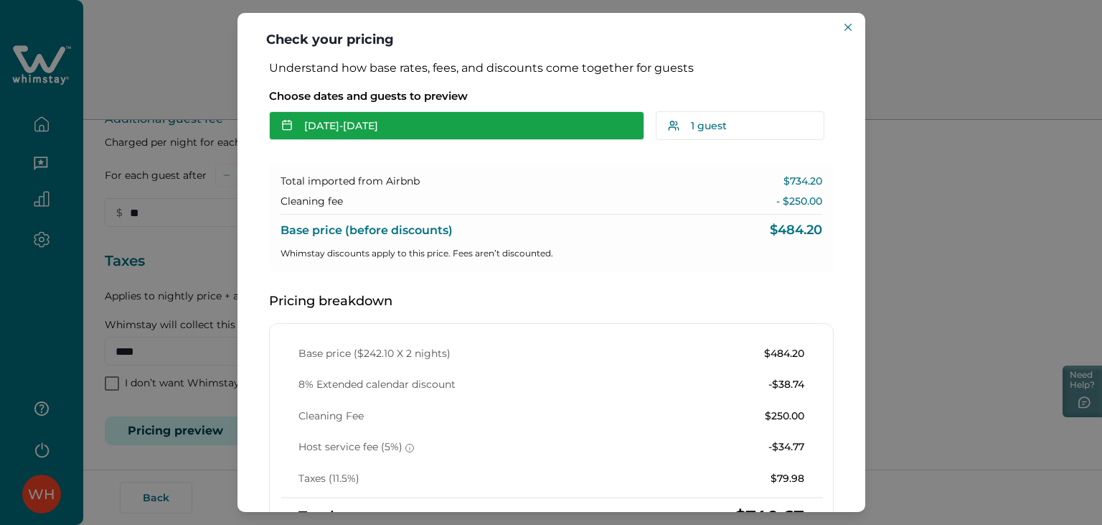
click at [428, 131] on button "[DATE] - [DATE]" at bounding box center [456, 125] width 375 height 29
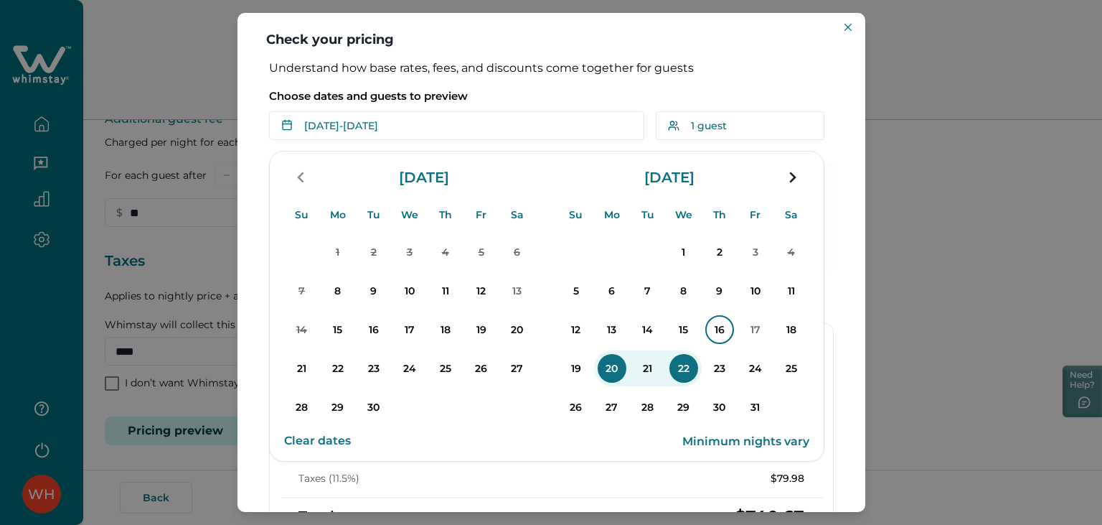
click at [716, 323] on p "16" at bounding box center [719, 329] width 29 height 29
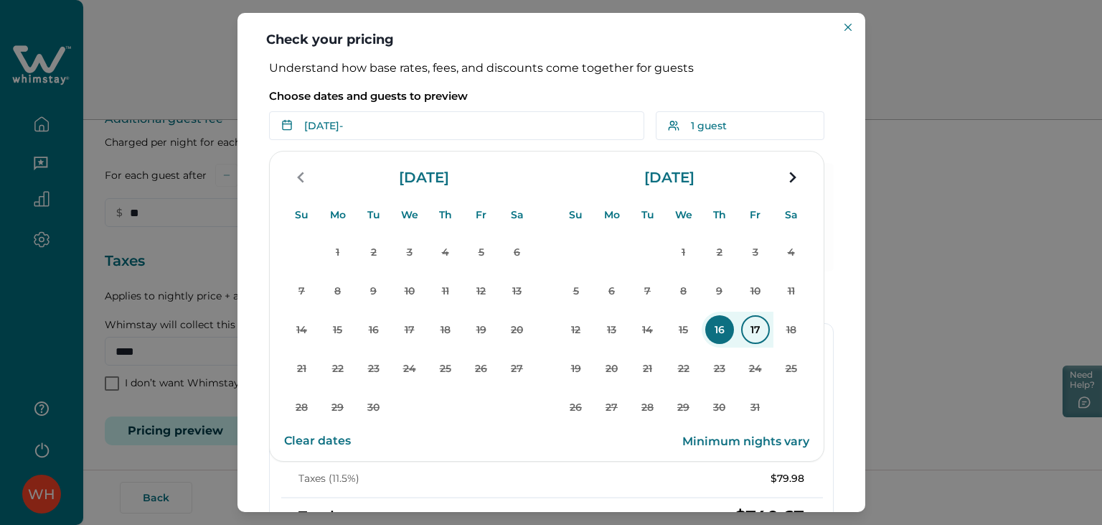
click at [769, 330] on p "17" at bounding box center [755, 329] width 29 height 29
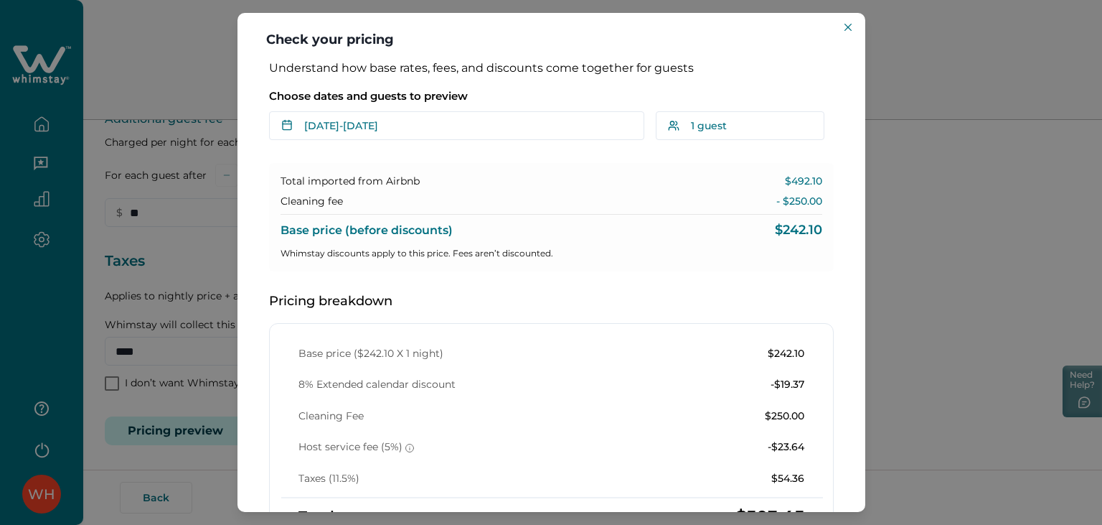
click at [227, 260] on div "Check your pricing Understand how base rates, fees, and discounts come together…" at bounding box center [551, 262] width 1102 height 525
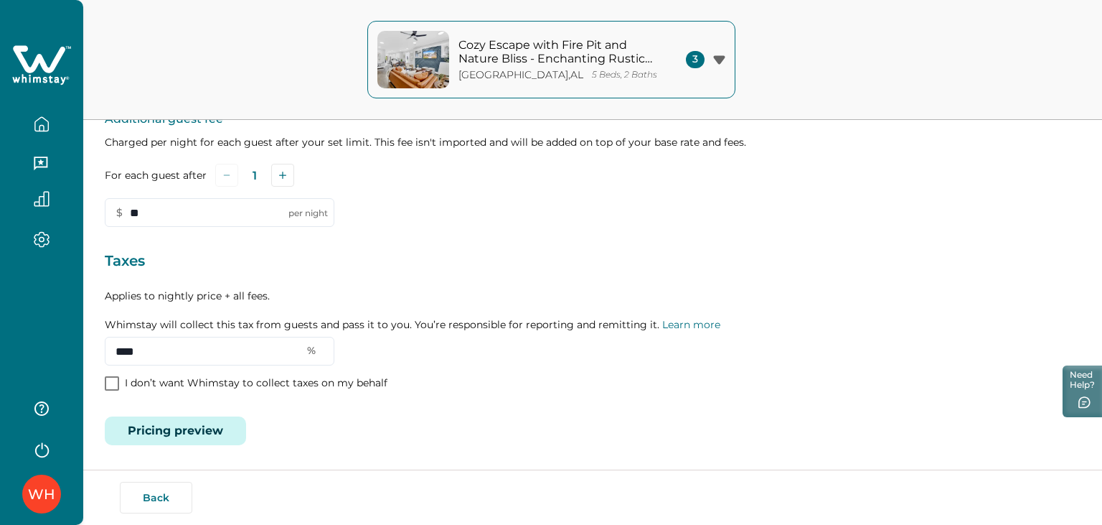
scroll to position [0, 0]
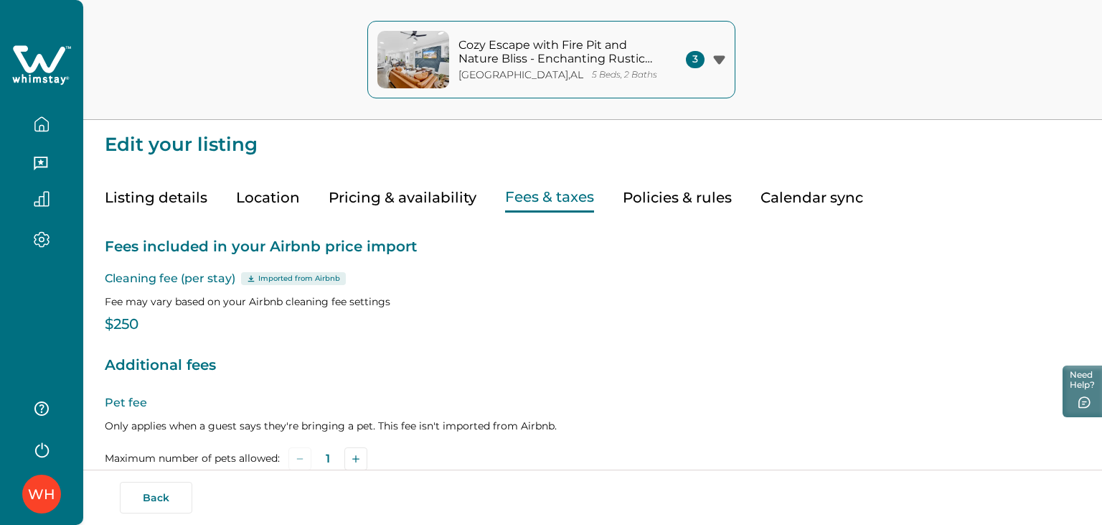
click at [357, 206] on button "Pricing & availability" at bounding box center [403, 197] width 148 height 29
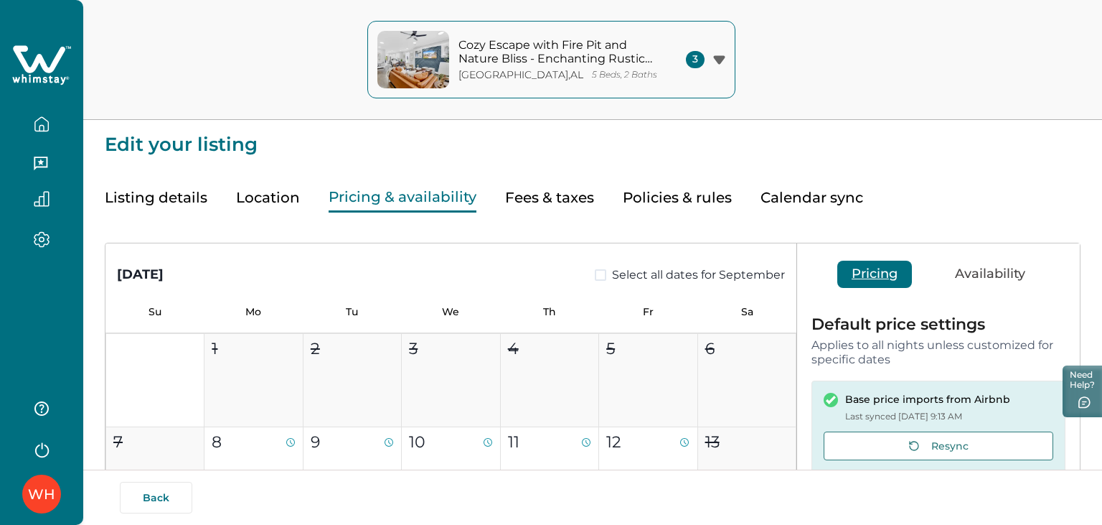
scroll to position [288, 0]
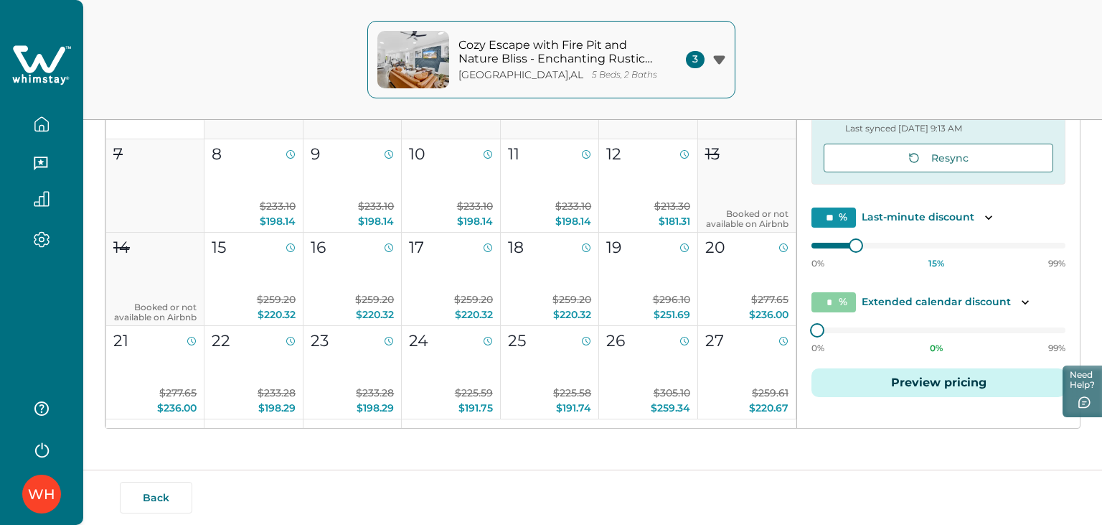
click at [894, 385] on button "Preview pricing" at bounding box center [939, 382] width 254 height 29
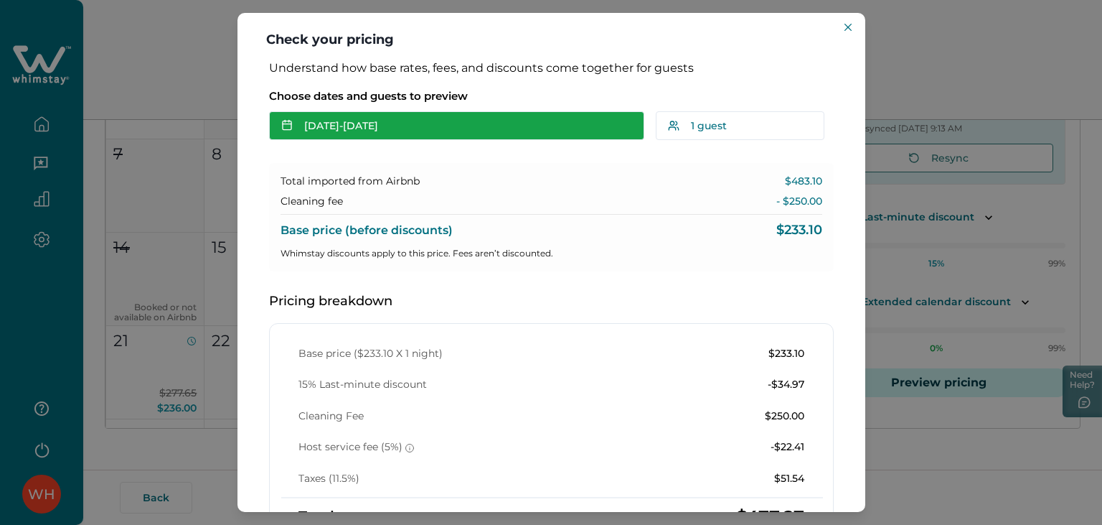
click at [484, 116] on button "[DATE] - [DATE]" at bounding box center [456, 125] width 375 height 29
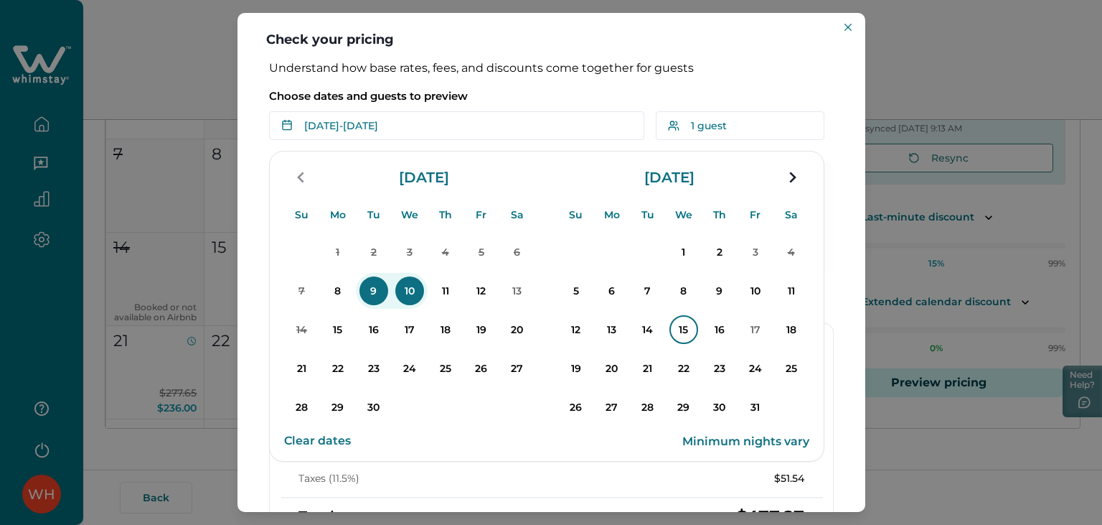
click at [685, 319] on p "15" at bounding box center [684, 329] width 29 height 29
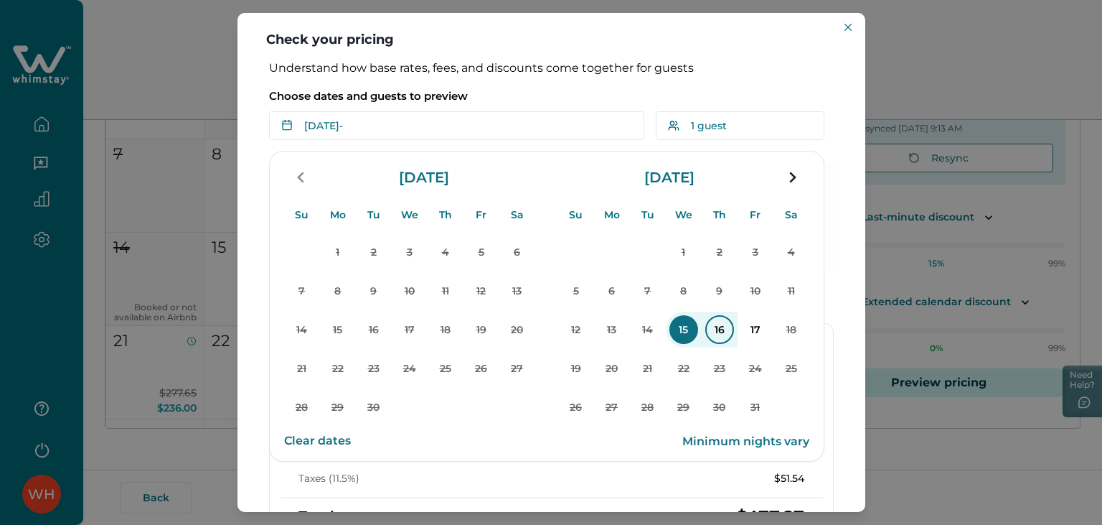
click at [726, 340] on p "16" at bounding box center [719, 329] width 29 height 29
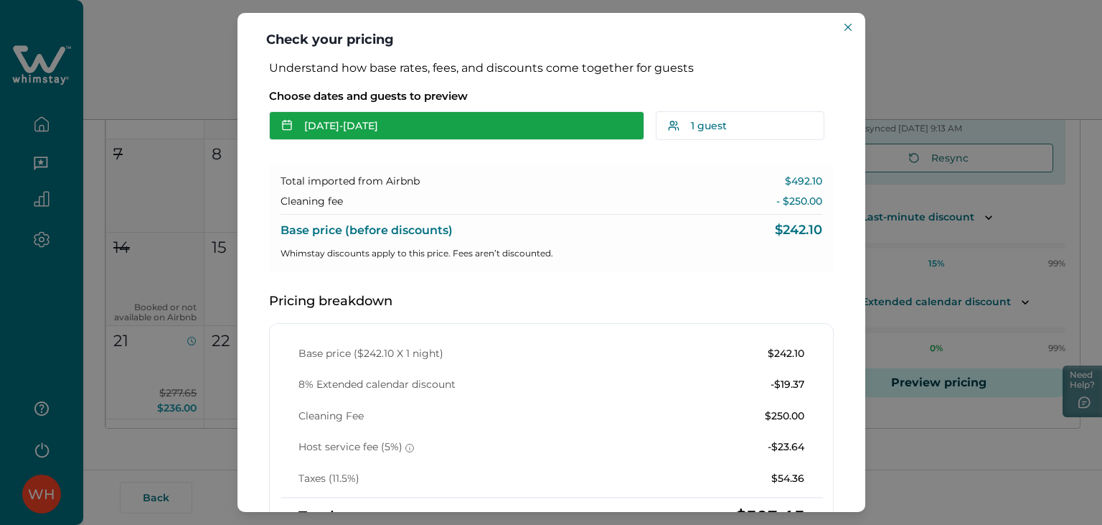
click at [360, 121] on button "[DATE] - [DATE]" at bounding box center [456, 125] width 375 height 29
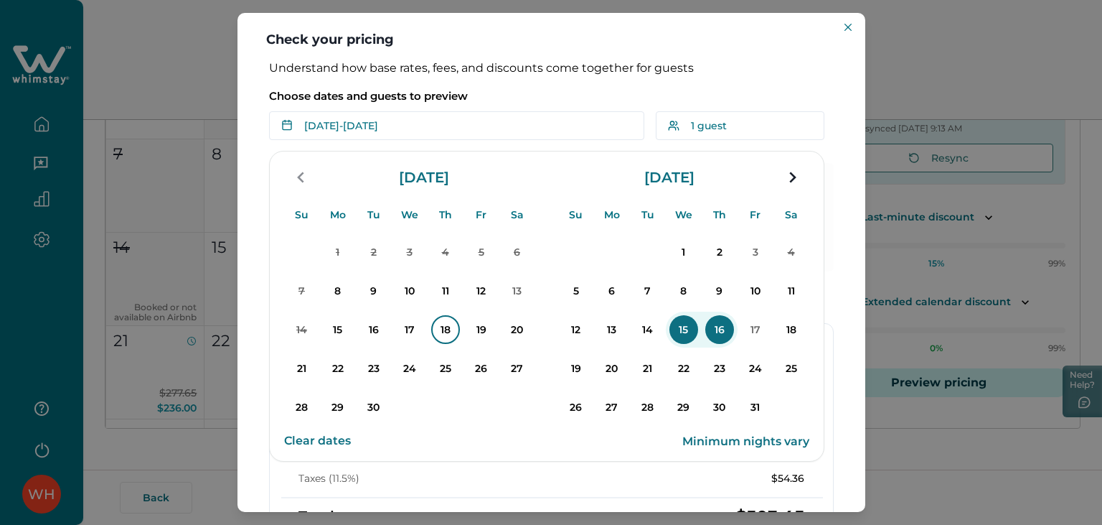
click at [431, 324] on button "18" at bounding box center [446, 329] width 36 height 36
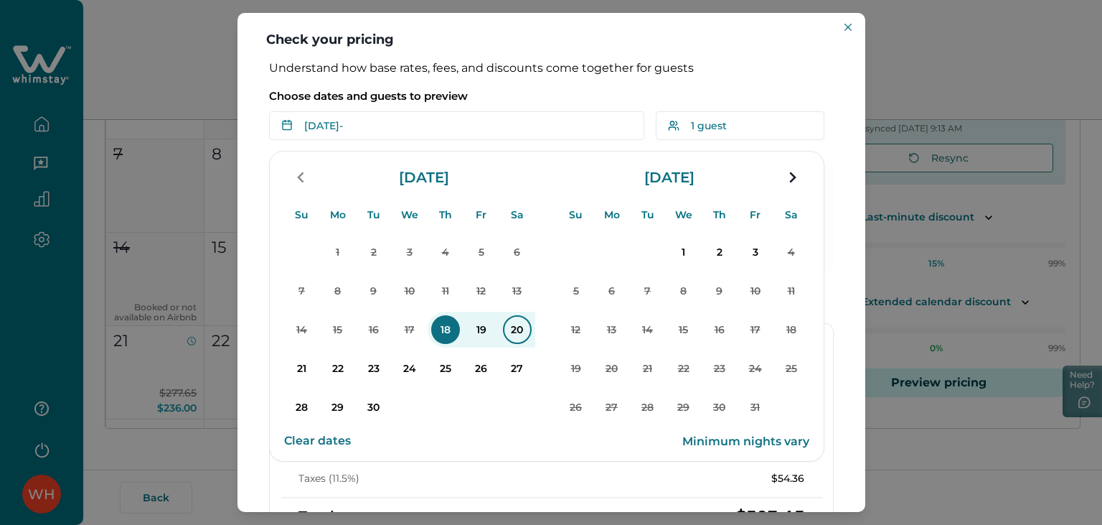
click at [515, 327] on p "20" at bounding box center [517, 329] width 29 height 29
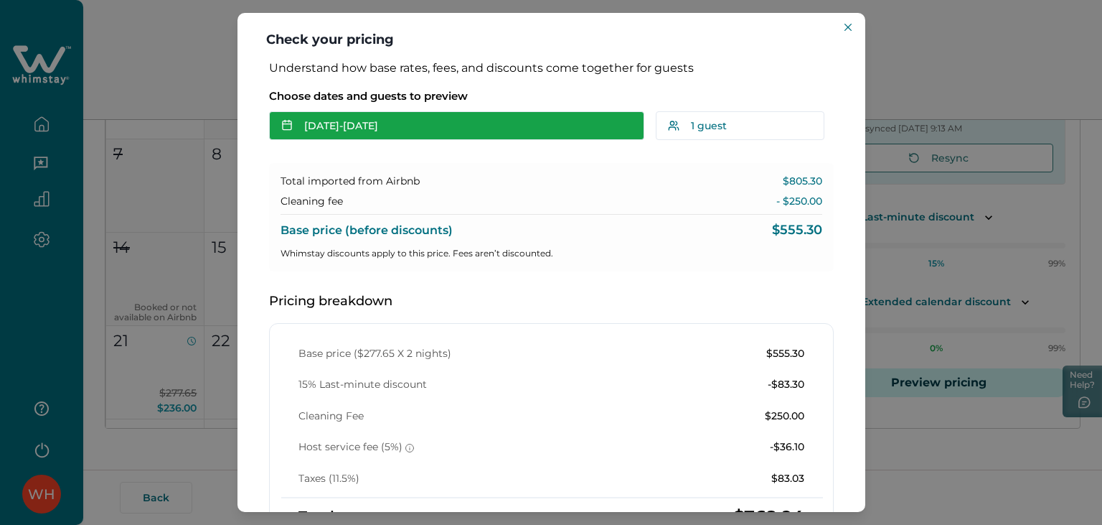
click at [318, 137] on button "[DATE] - [DATE]" at bounding box center [456, 125] width 375 height 29
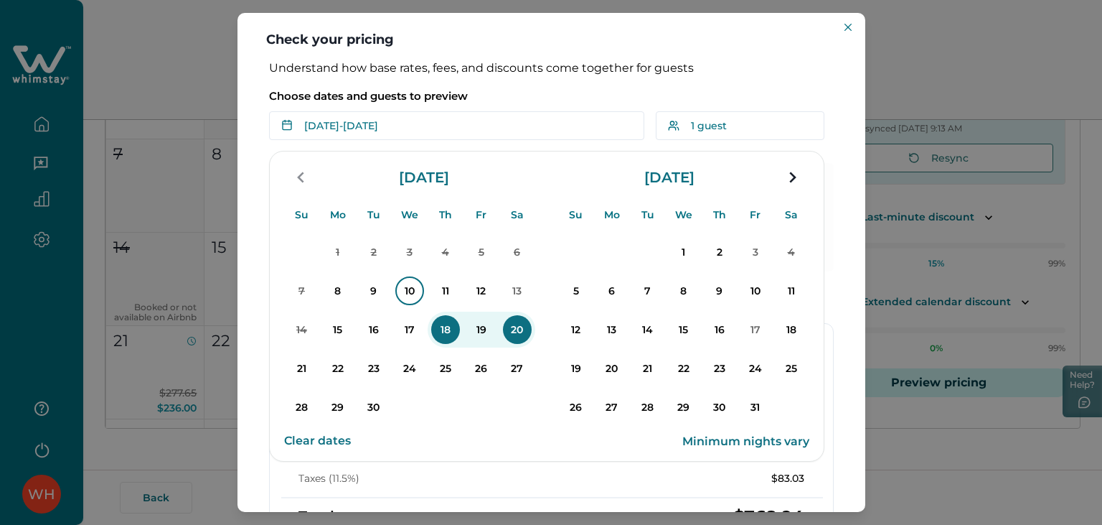
click at [408, 304] on p "10" at bounding box center [409, 290] width 29 height 29
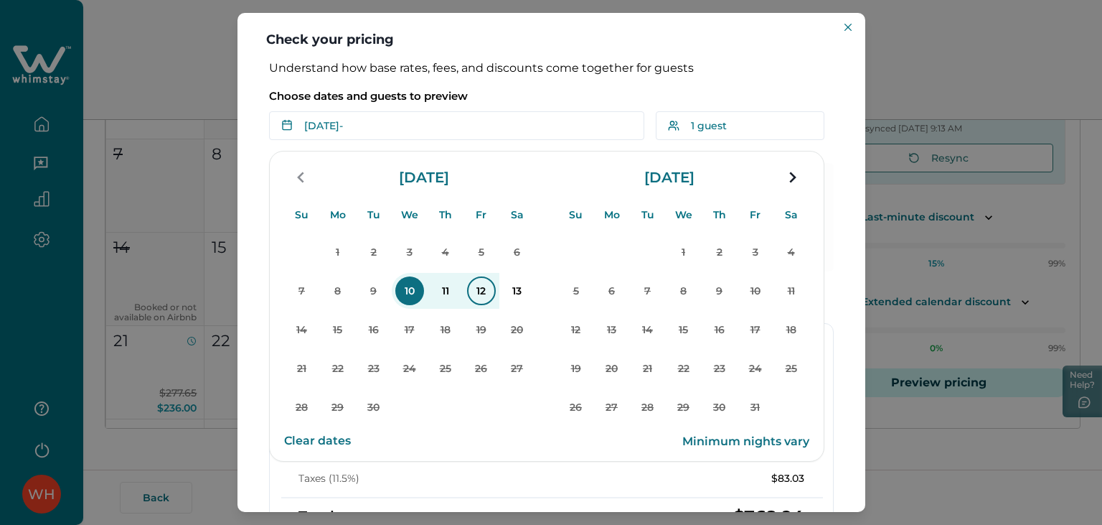
click at [469, 288] on p "12" at bounding box center [481, 290] width 29 height 29
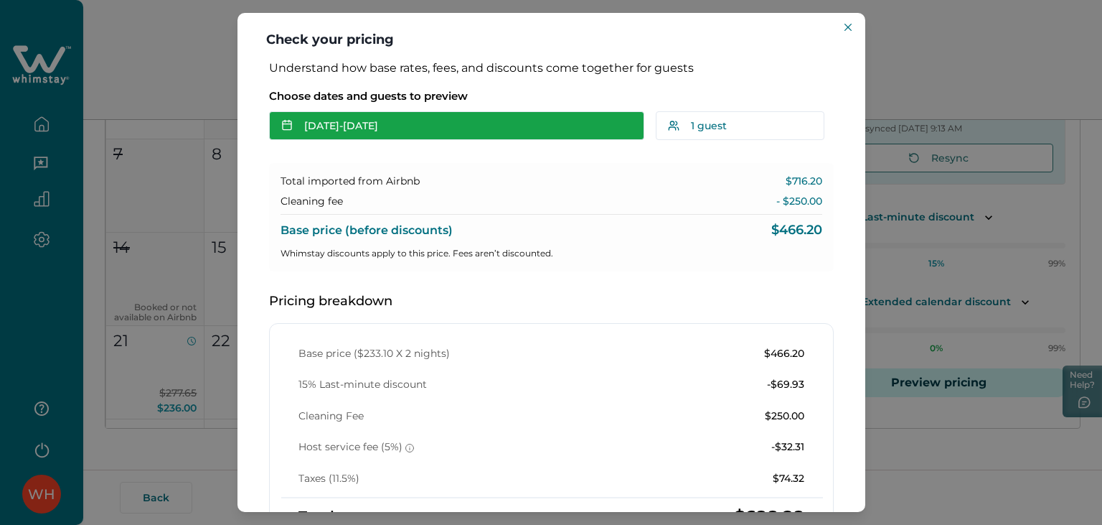
click at [356, 123] on button "[DATE] - [DATE]" at bounding box center [456, 125] width 375 height 29
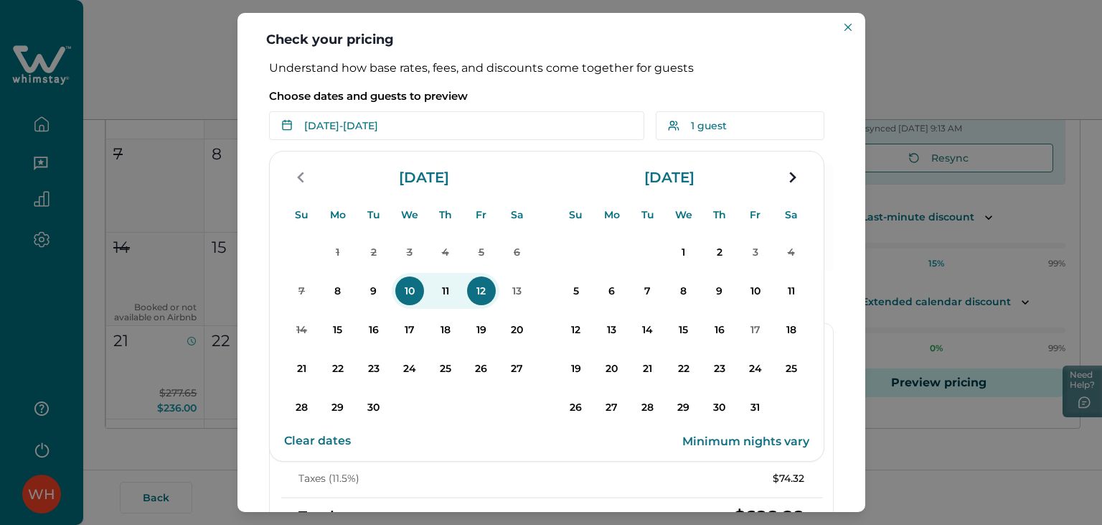
click at [674, 350] on div "1 2 3 4 5 6 7 8 9 10 11 12 13 14 15 16 17 18 19 20 21 22 23 24 25 26 27 28 29 3…" at bounding box center [683, 330] width 251 height 194
click at [686, 360] on p "22" at bounding box center [684, 368] width 29 height 29
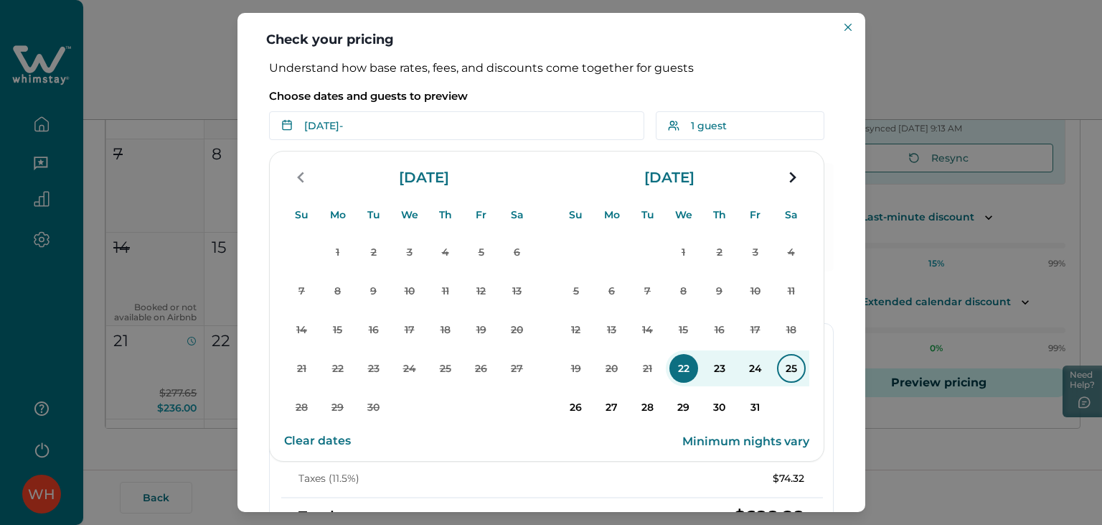
click at [796, 374] on p "25" at bounding box center [791, 368] width 29 height 29
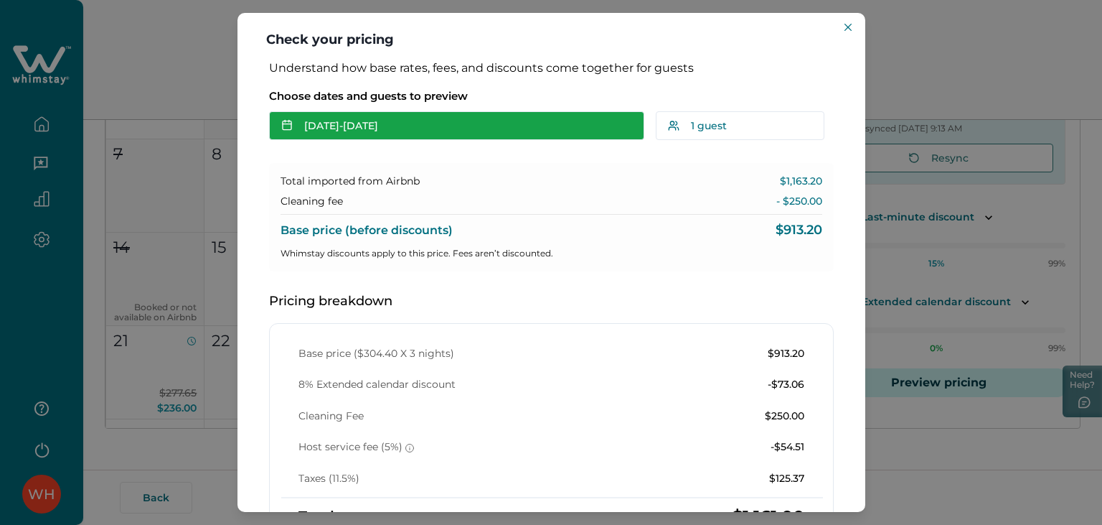
click at [353, 125] on button "[DATE] - [DATE]" at bounding box center [456, 125] width 375 height 29
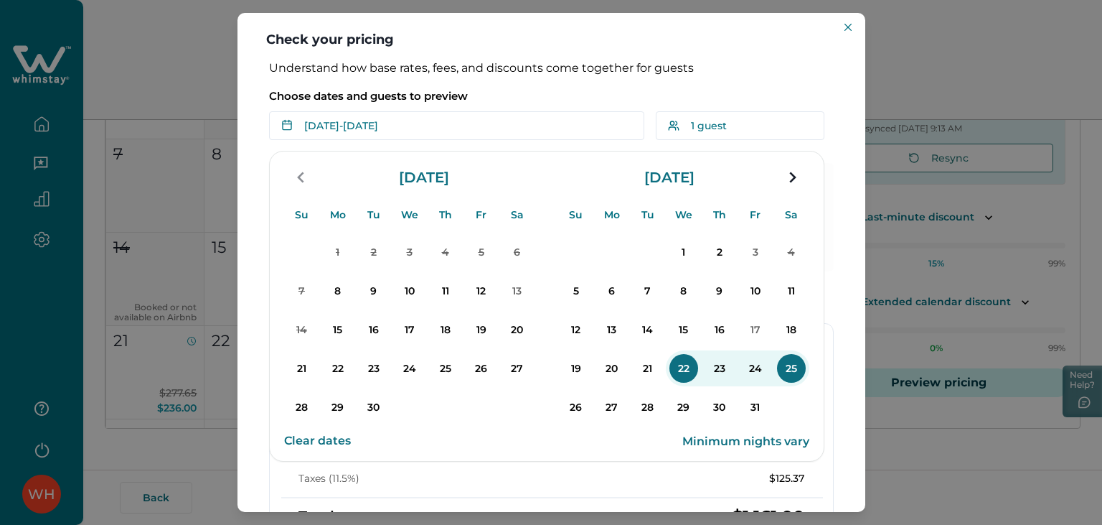
click at [335, 442] on button "Clear dates" at bounding box center [317, 440] width 67 height 29
click at [372, 375] on p "23" at bounding box center [374, 368] width 29 height 29
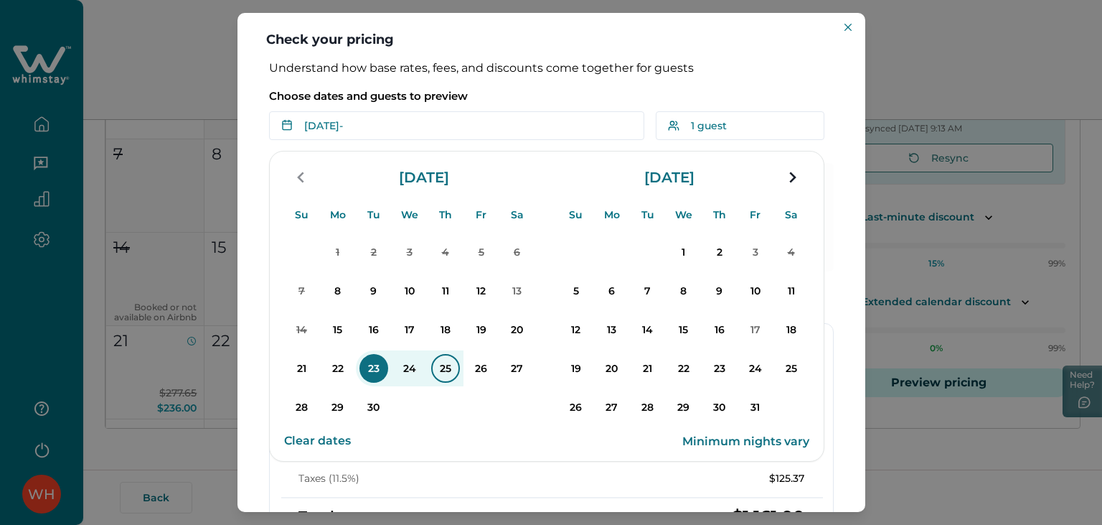
click at [449, 370] on p "25" at bounding box center [445, 368] width 29 height 29
